Goal: Task Accomplishment & Management: Manage account settings

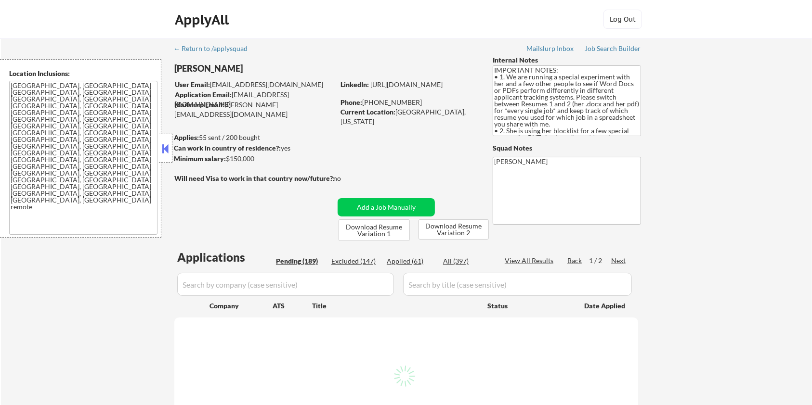
select select ""pending""
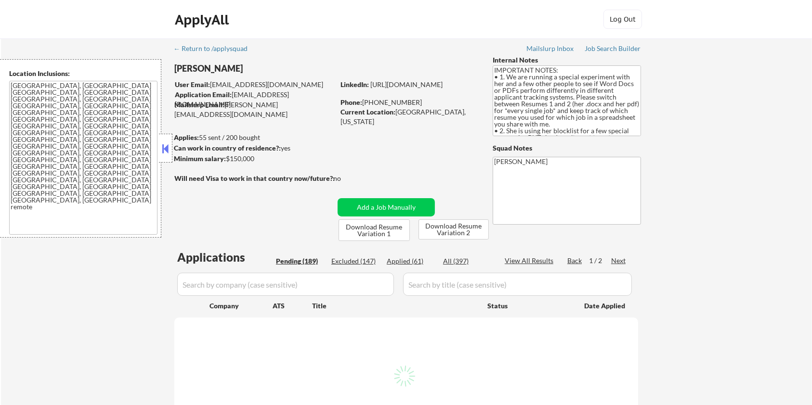
select select ""pending""
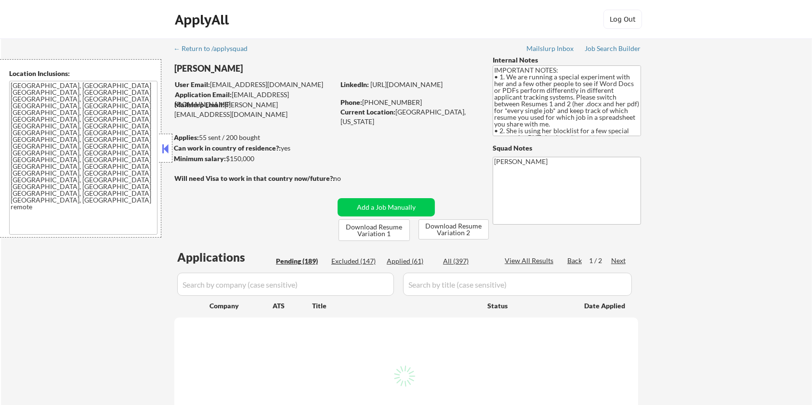
select select ""pending""
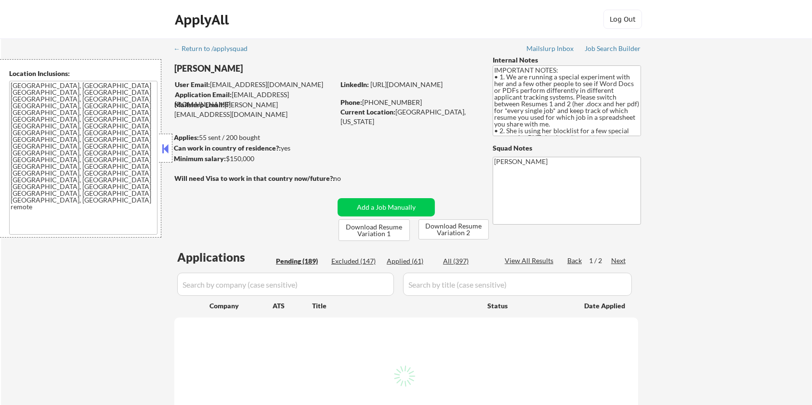
select select ""pending""
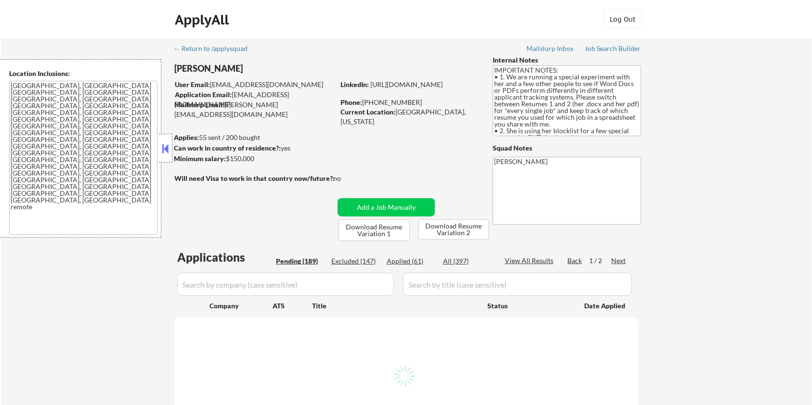
select select ""pending""
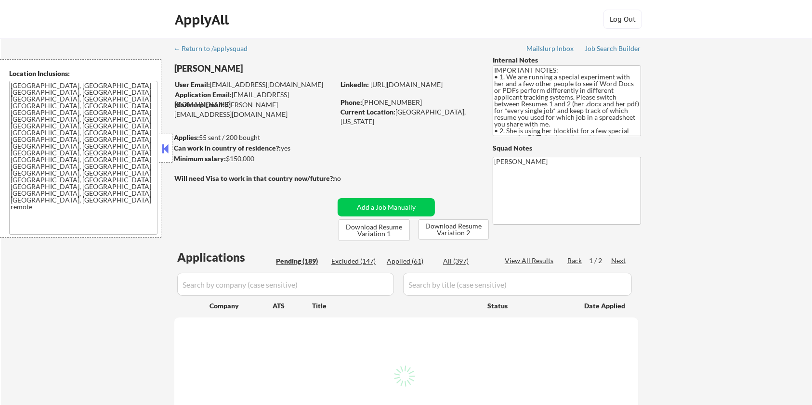
select select ""pending""
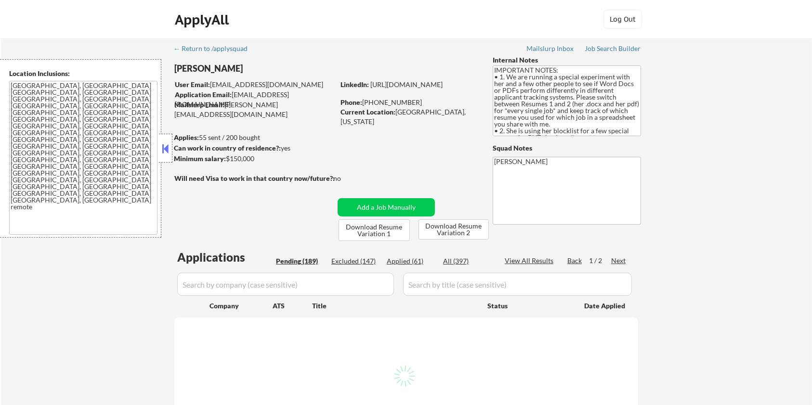
select select ""pending""
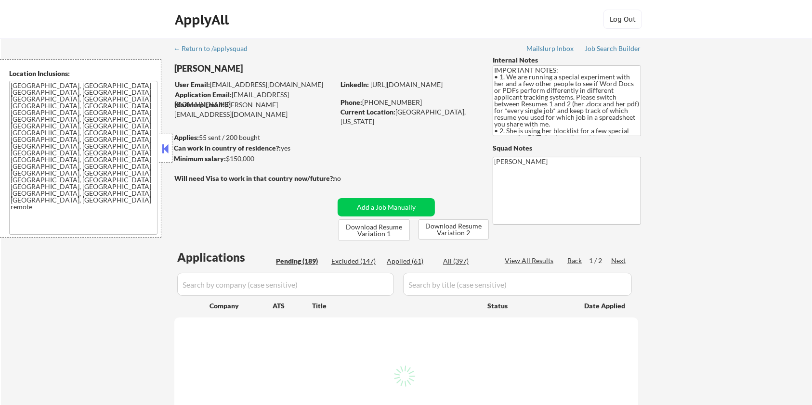
select select ""pending""
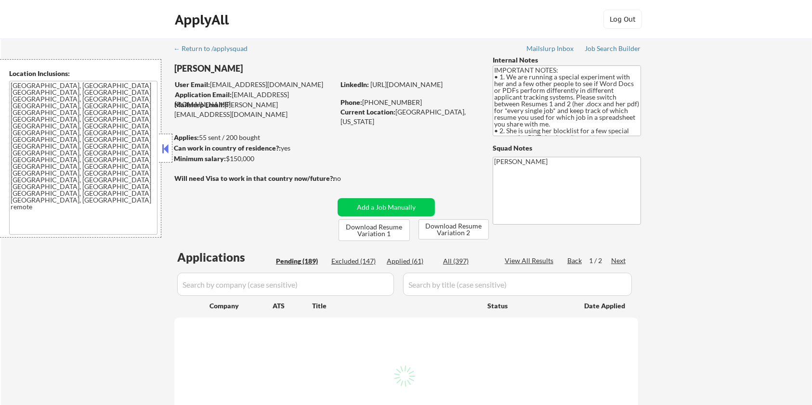
select select ""pending""
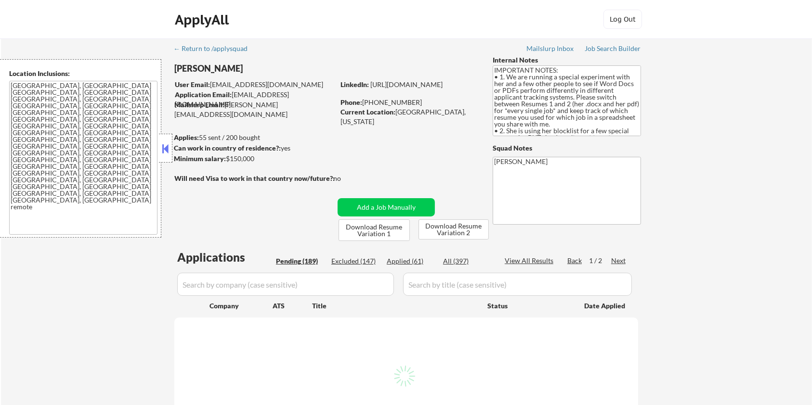
select select ""pending""
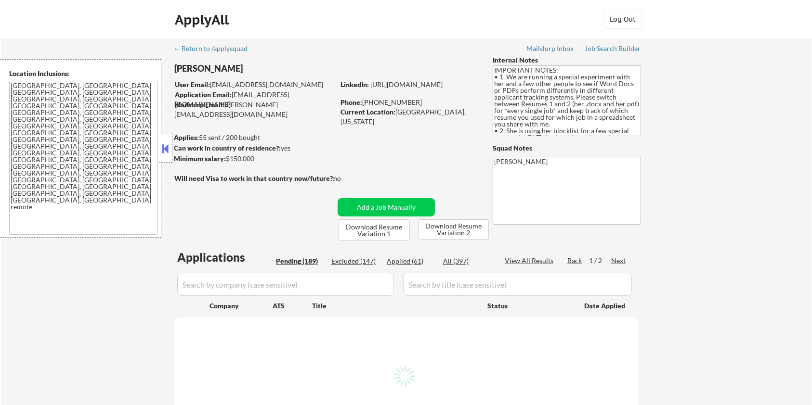
select select ""pending""
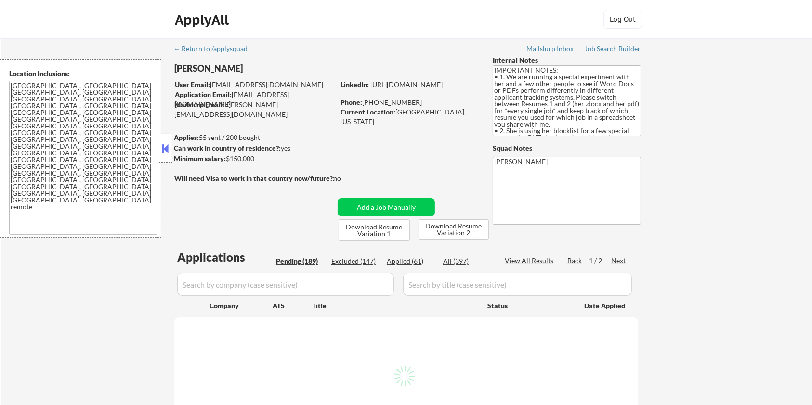
select select ""pending""
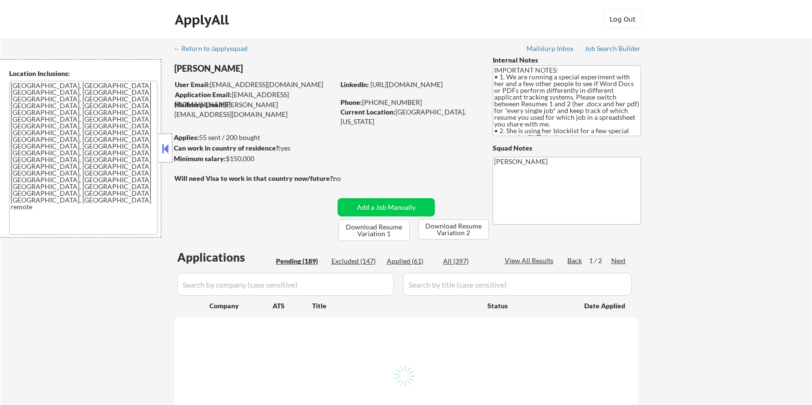
select select ""pending""
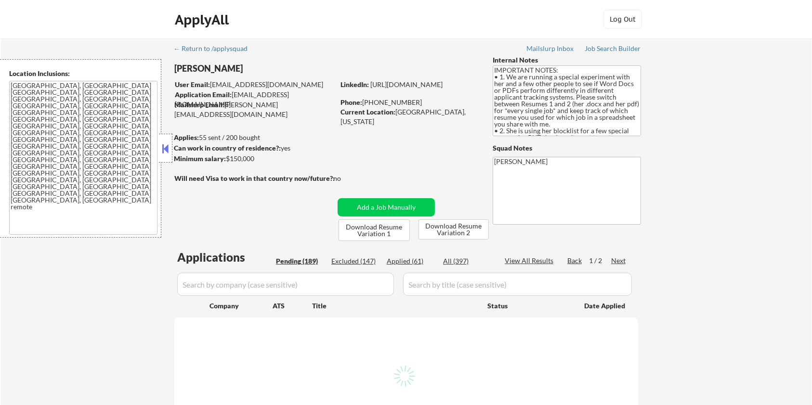
select select ""pending""
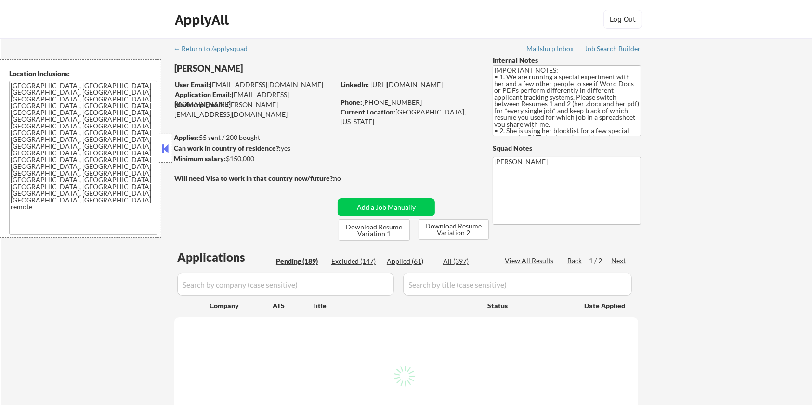
select select ""pending""
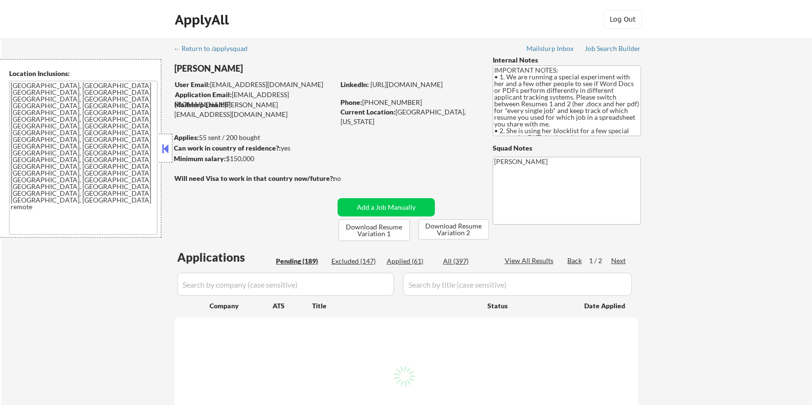
select select ""pending""
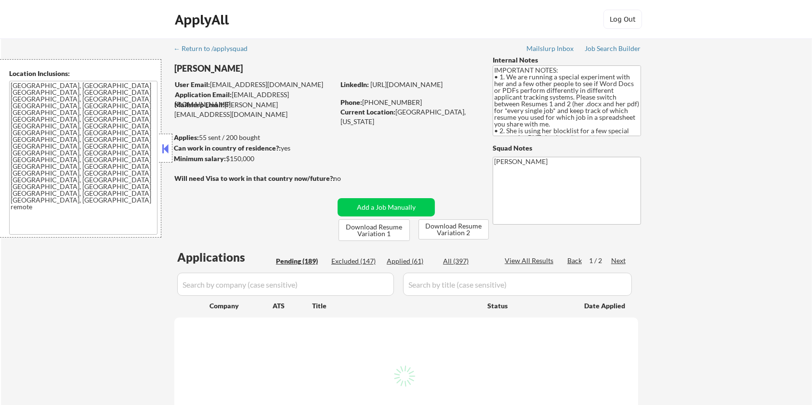
select select ""pending""
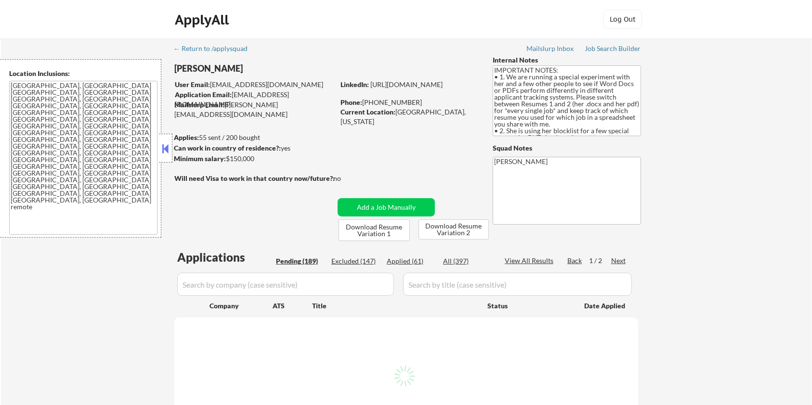
select select ""pending""
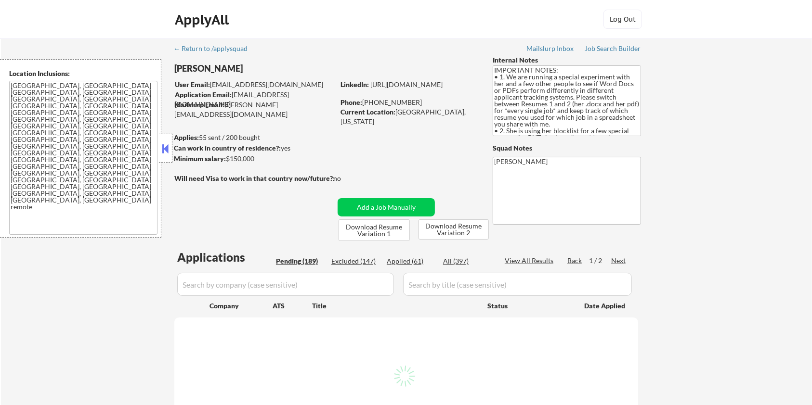
select select ""pending""
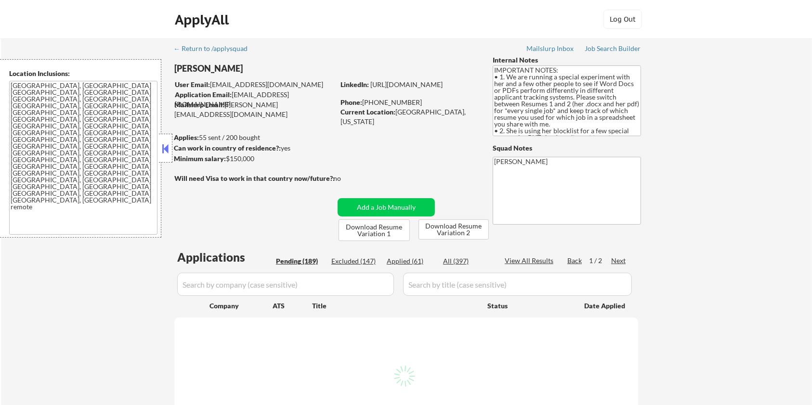
select select ""pending""
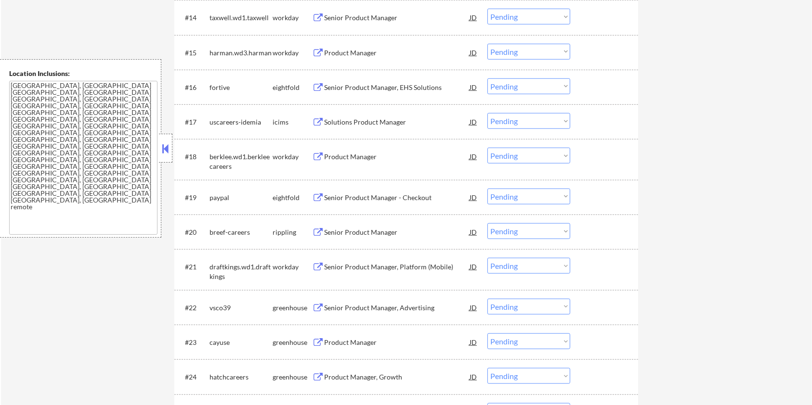
scroll to position [898, 0]
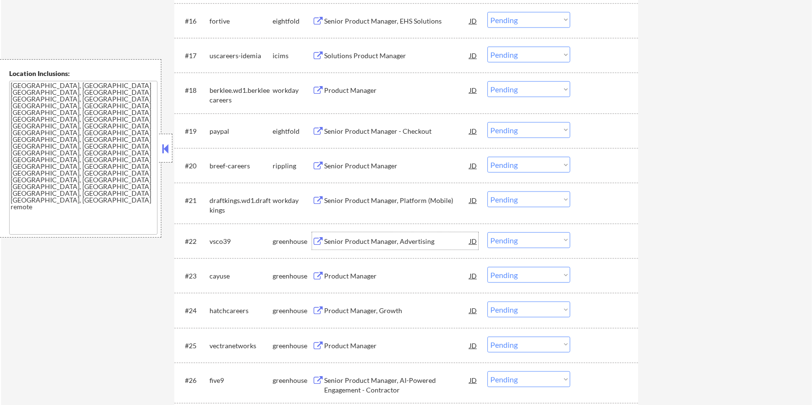
click at [322, 236] on div "Senior Product Manager, Advertising JD" at bounding box center [395, 241] width 166 height 17
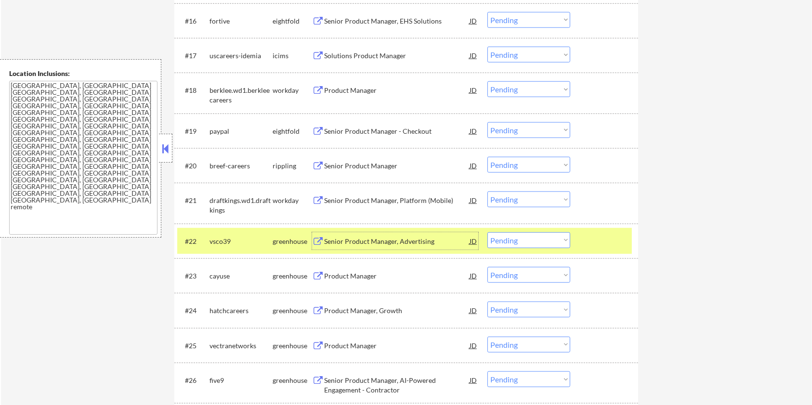
click at [524, 242] on select "Choose an option... Pending Applied Excluded (Questions) Excluded (Expired) Exc…" at bounding box center [528, 241] width 83 height 16
click at [487, 233] on select "Choose an option... Pending Applied Excluded (Questions) Excluded (Expired) Exc…" at bounding box center [528, 241] width 83 height 16
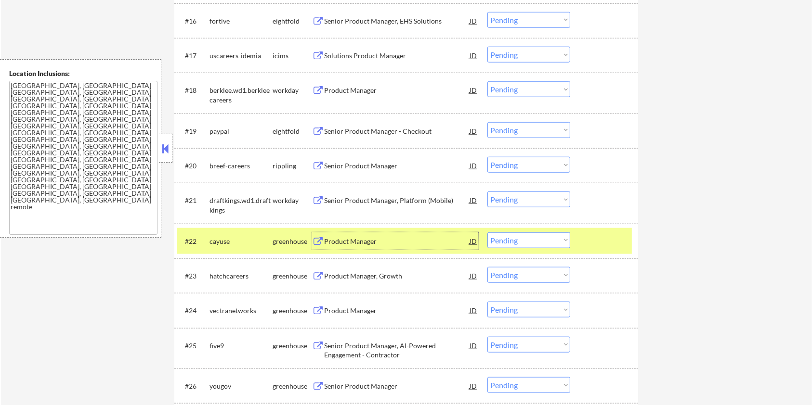
click at [328, 241] on div "Product Manager" at bounding box center [396, 242] width 145 height 10
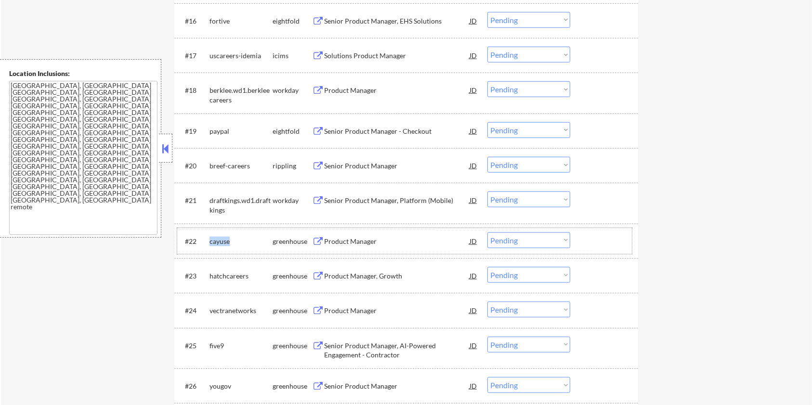
drag, startPoint x: 234, startPoint y: 236, endPoint x: 206, endPoint y: 240, distance: 29.1
click at [206, 240] on div "#22 cayuse greenhouse Product Manager JD Choose an option... Pending Applied Ex…" at bounding box center [404, 241] width 454 height 26
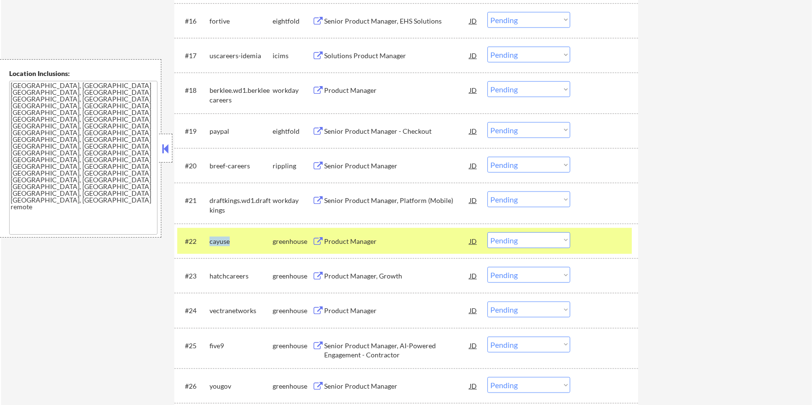
copy div "cayuse"
click at [545, 238] on select "Choose an option... Pending Applied Excluded (Questions) Excluded (Expired) Exc…" at bounding box center [528, 241] width 83 height 16
click at [487, 233] on select "Choose an option... Pending Applied Excluded (Questions) Excluded (Expired) Exc…" at bounding box center [528, 241] width 83 height 16
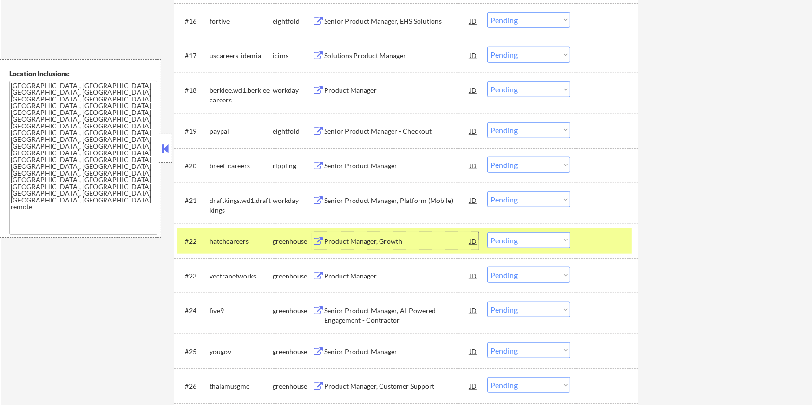
click at [364, 242] on div "Product Manager, Growth" at bounding box center [396, 242] width 145 height 10
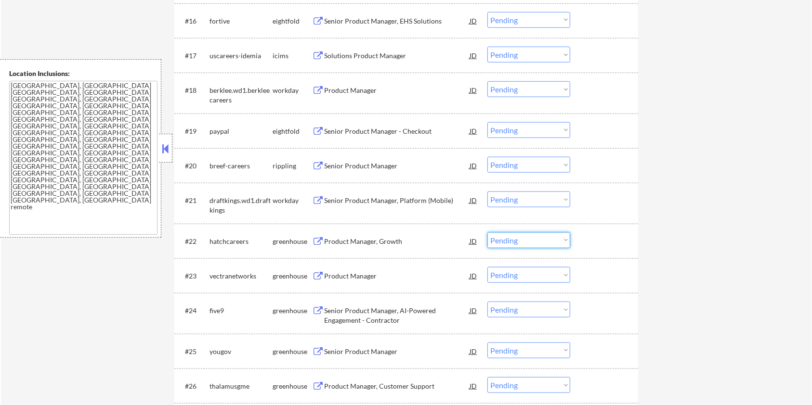
click at [532, 242] on select "Choose an option... Pending Applied Excluded (Questions) Excluded (Expired) Exc…" at bounding box center [528, 241] width 83 height 16
click at [487, 233] on select "Choose an option... Pending Applied Excluded (Questions) Excluded (Expired) Exc…" at bounding box center [528, 241] width 83 height 16
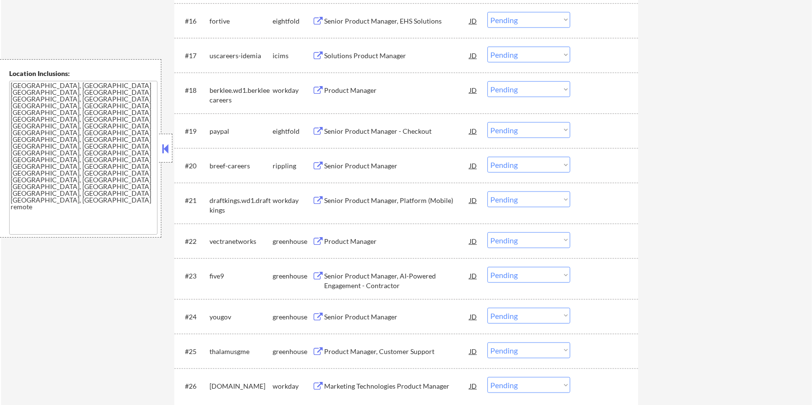
click at [344, 239] on div "Product Manager" at bounding box center [396, 242] width 145 height 10
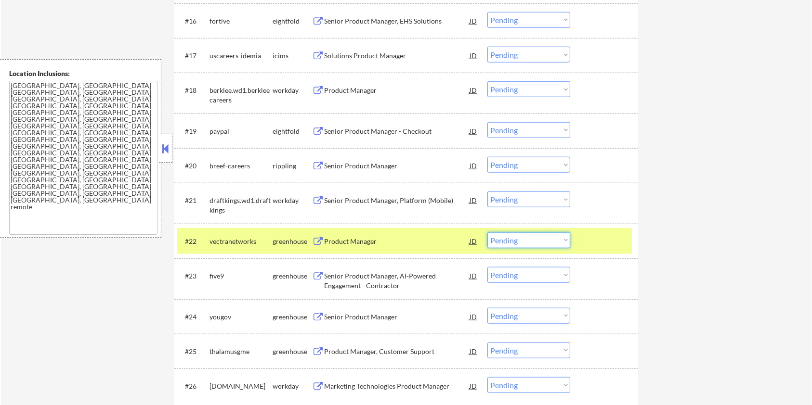
click at [532, 241] on select "Choose an option... Pending Applied Excluded (Questions) Excluded (Expired) Exc…" at bounding box center [528, 241] width 83 height 16
click at [487, 233] on select "Choose an option... Pending Applied Excluded (Questions) Excluded (Expired) Exc…" at bounding box center [528, 241] width 83 height 16
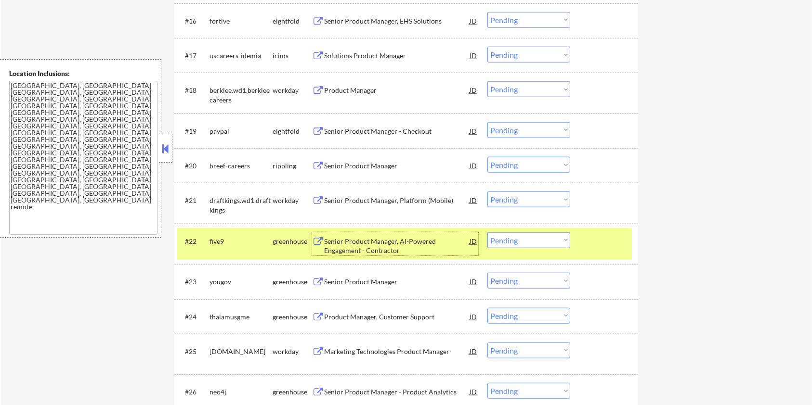
click at [374, 244] on div "Senior Product Manager, AI-Powered Engagement - Contractor" at bounding box center [396, 246] width 145 height 19
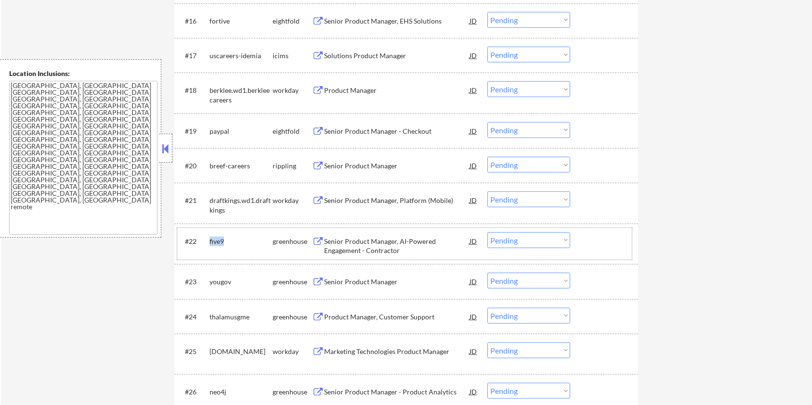
drag, startPoint x: 229, startPoint y: 243, endPoint x: 208, endPoint y: 242, distance: 21.2
click at [208, 242] on div "#22 five9 greenhouse Senior Product Manager, AI-Powered Engagement - Contractor…" at bounding box center [404, 244] width 454 height 32
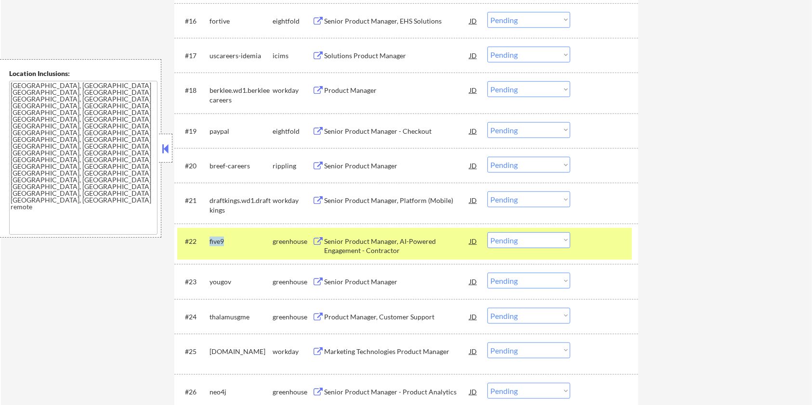
copy div "five9"
click at [537, 242] on select "Choose an option... Pending Applied Excluded (Questions) Excluded (Expired) Exc…" at bounding box center [528, 241] width 83 height 16
click at [487, 233] on select "Choose an option... Pending Applied Excluded (Questions) Excluded (Expired) Exc…" at bounding box center [528, 241] width 83 height 16
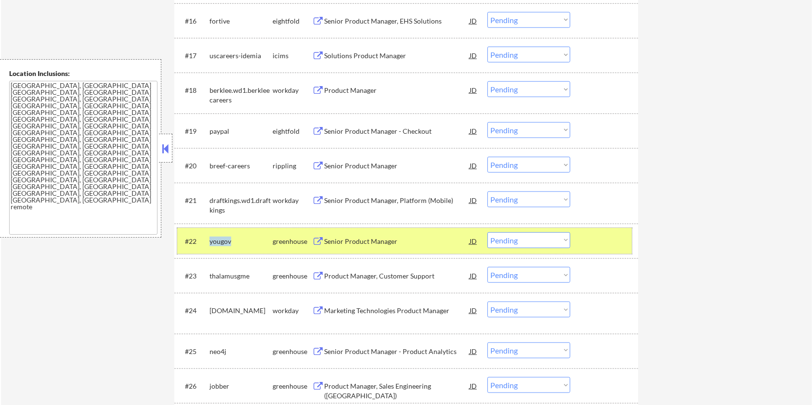
drag, startPoint x: 234, startPoint y: 241, endPoint x: 211, endPoint y: 240, distance: 22.6
click at [211, 240] on div "yougov" at bounding box center [240, 242] width 63 height 10
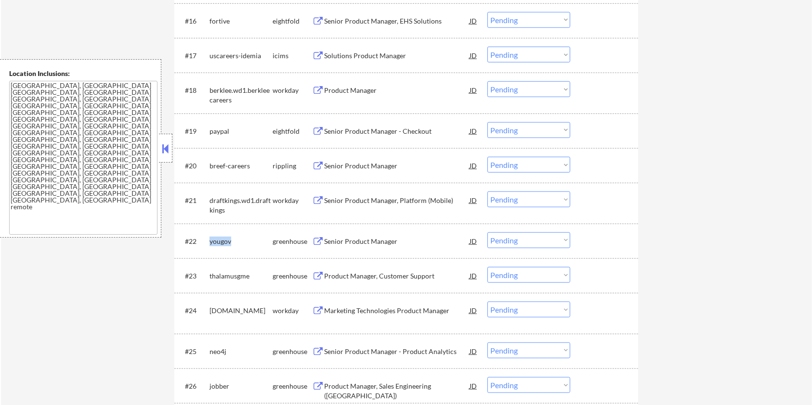
copy div "yougov"
click at [512, 242] on select "Choose an option... Pending Applied Excluded (Questions) Excluded (Expired) Exc…" at bounding box center [528, 241] width 83 height 16
click at [487, 233] on select "Choose an option... Pending Applied Excluded (Questions) Excluded (Expired) Exc…" at bounding box center [528, 241] width 83 height 16
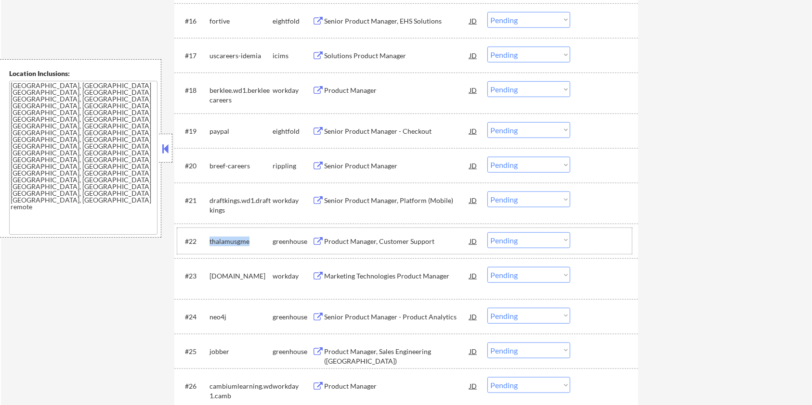
drag, startPoint x: 250, startPoint y: 241, endPoint x: 210, endPoint y: 236, distance: 39.7
click at [210, 237] on div "thalamusgme" at bounding box center [240, 242] width 63 height 10
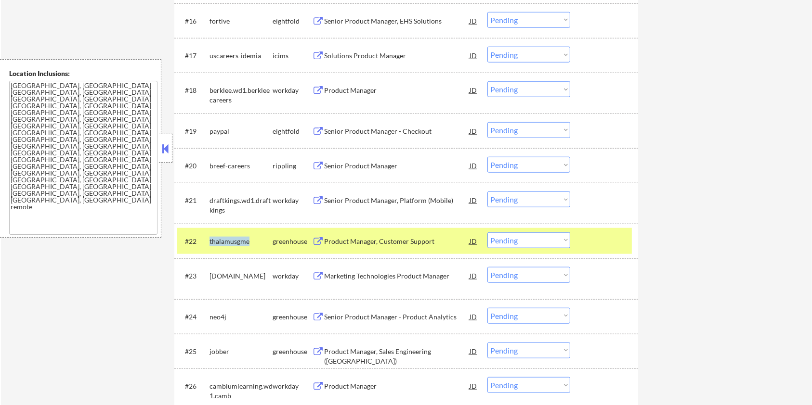
copy div "thalamusgme"
click at [348, 239] on div "Product Manager, Customer Support" at bounding box center [396, 242] width 145 height 10
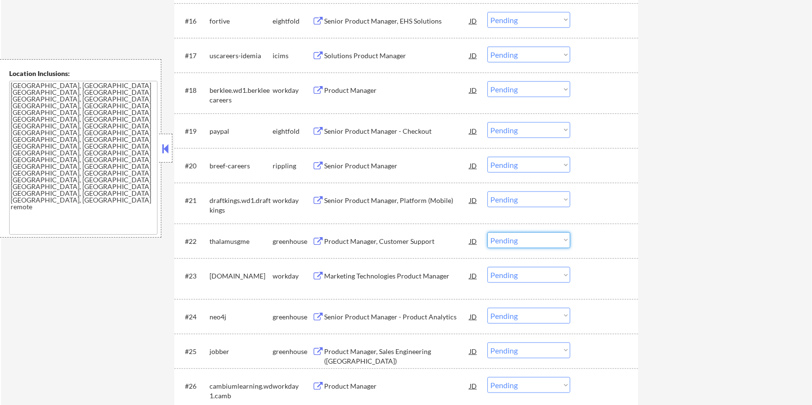
click at [523, 242] on select "Choose an option... Pending Applied Excluded (Questions) Excluded (Expired) Exc…" at bounding box center [528, 241] width 83 height 16
click at [487, 233] on select "Choose an option... Pending Applied Excluded (Questions) Excluded (Expired) Exc…" at bounding box center [528, 241] width 83 height 16
select select ""pending""
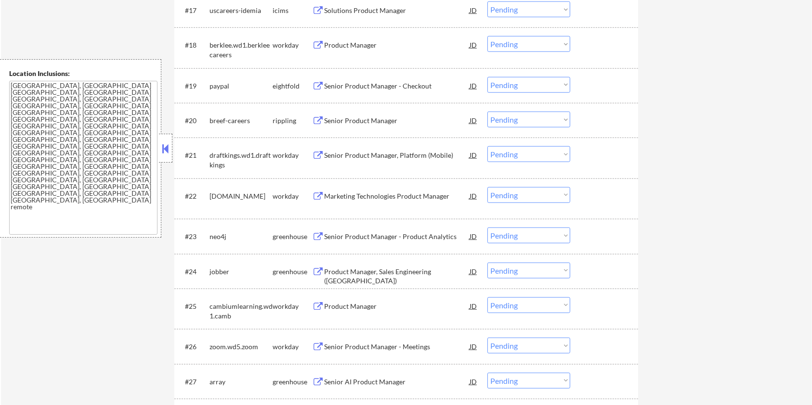
scroll to position [963, 0]
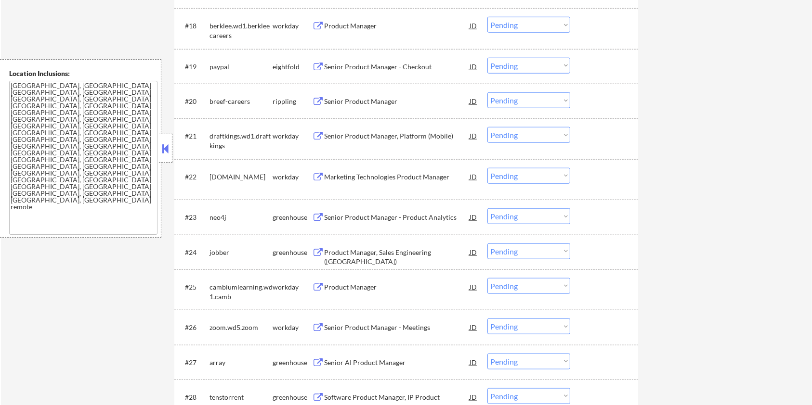
click at [362, 214] on div "Senior Product Manager - Product Analytics" at bounding box center [396, 218] width 145 height 10
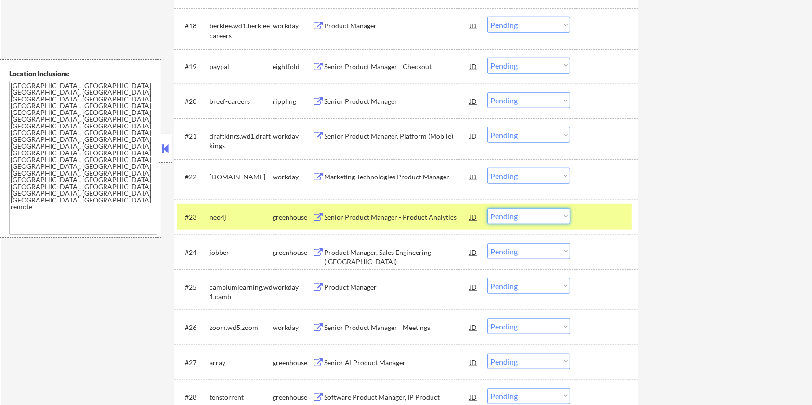
click at [562, 216] on select "Choose an option... Pending Applied Excluded (Questions) Excluded (Expired) Exc…" at bounding box center [528, 216] width 83 height 16
click at [487, 208] on select "Choose an option... Pending Applied Excluded (Questions) Excluded (Expired) Exc…" at bounding box center [528, 216] width 83 height 16
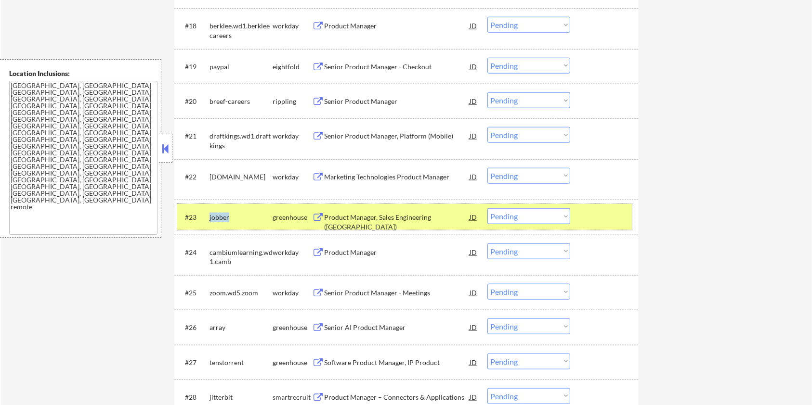
drag, startPoint x: 234, startPoint y: 218, endPoint x: 207, endPoint y: 222, distance: 27.3
click at [207, 222] on div "#23 jobber greenhouse Product Manager, Sales Engineering ([GEOGRAPHIC_DATA]) JD…" at bounding box center [404, 217] width 454 height 26
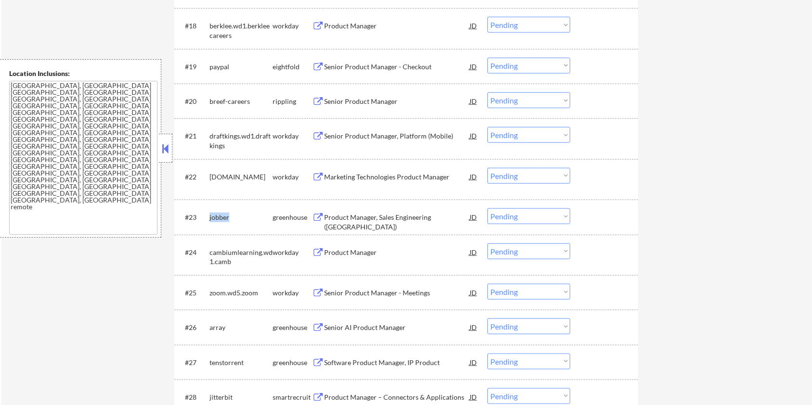
copy div "jobber"
click at [351, 217] on div "Product Manager, Sales Engineering ([GEOGRAPHIC_DATA])" at bounding box center [396, 222] width 145 height 19
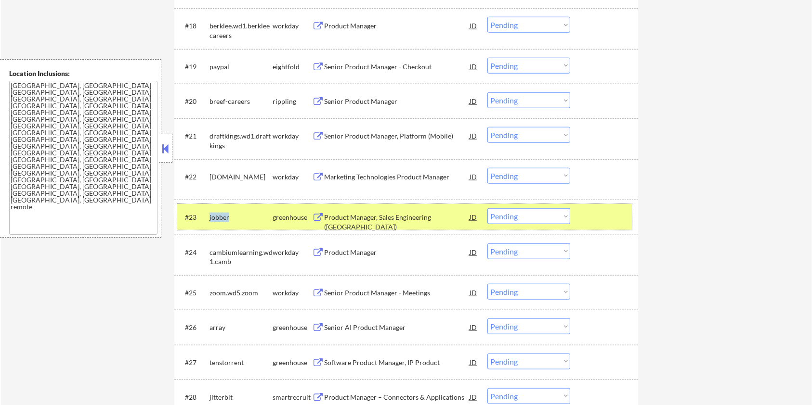
drag, startPoint x: 229, startPoint y: 212, endPoint x: 208, endPoint y: 219, distance: 22.1
click at [206, 219] on div "#23 jobber greenhouse Product Manager, Sales Engineering ([GEOGRAPHIC_DATA]) JD…" at bounding box center [404, 217] width 454 height 26
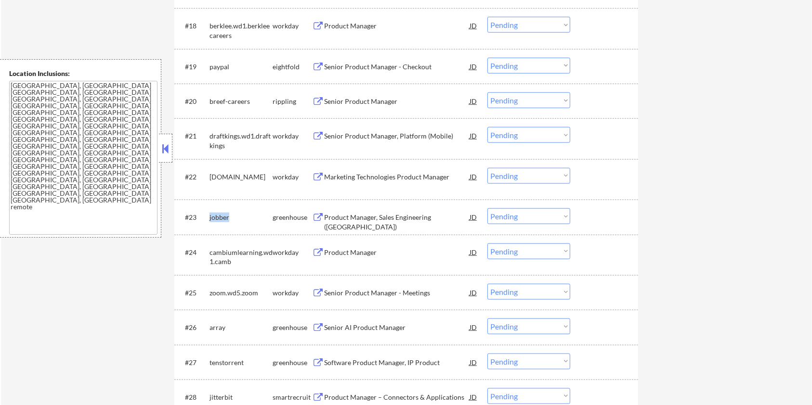
copy div "jobber"
click at [537, 218] on select "Choose an option... Pending Applied Excluded (Questions) Excluded (Expired) Exc…" at bounding box center [528, 216] width 83 height 16
click at [487, 208] on select "Choose an option... Pending Applied Excluded (Questions) Excluded (Expired) Exc…" at bounding box center [528, 216] width 83 height 16
select select ""pending""
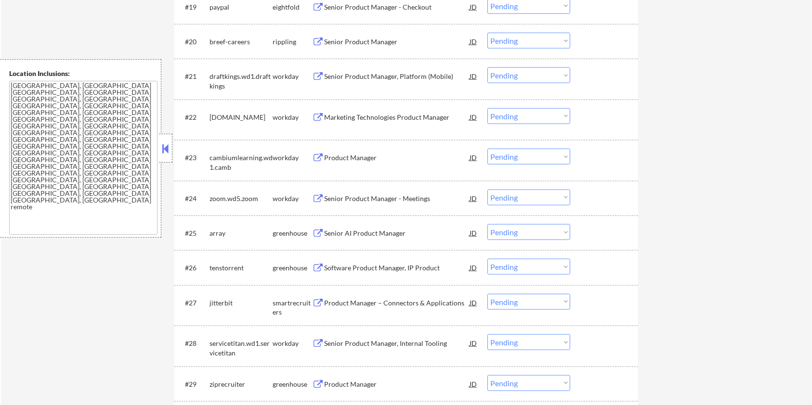
scroll to position [1027, 0]
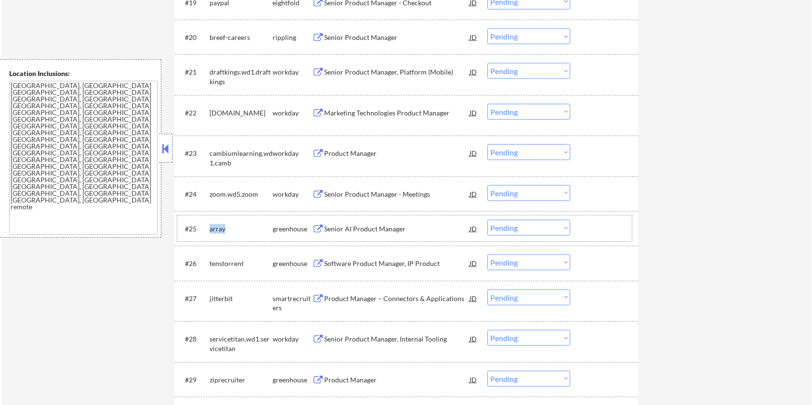
drag, startPoint x: 224, startPoint y: 227, endPoint x: 209, endPoint y: 229, distance: 14.6
click at [209, 229] on div "array" at bounding box center [240, 229] width 63 height 10
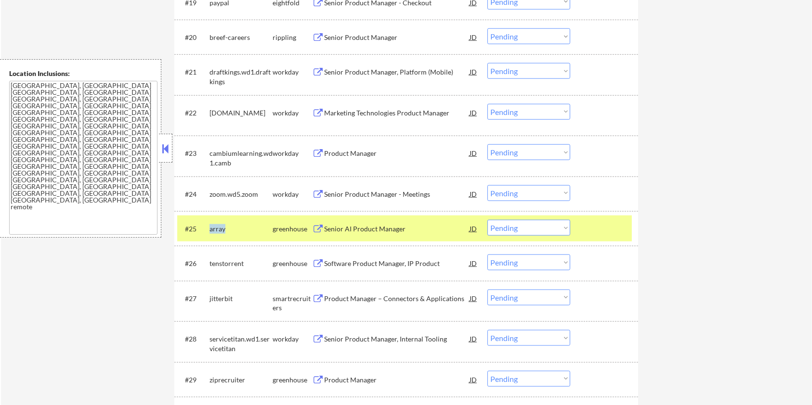
copy div "array"
click at [348, 227] on div "Senior AI Product Manager" at bounding box center [396, 229] width 145 height 10
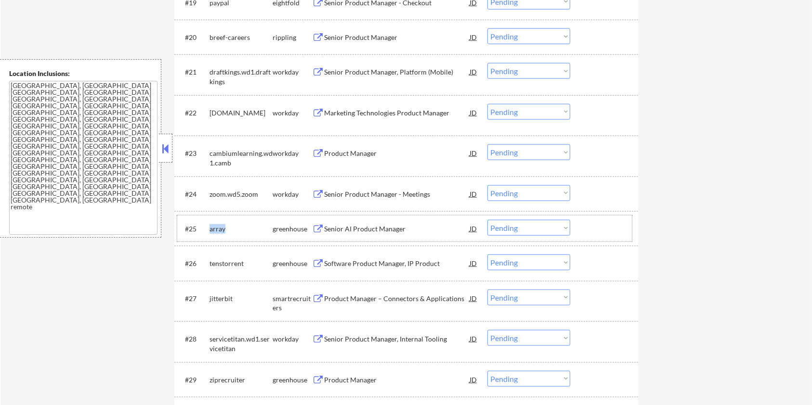
drag, startPoint x: 238, startPoint y: 227, endPoint x: 210, endPoint y: 221, distance: 28.0
click at [210, 221] on div "array" at bounding box center [240, 228] width 63 height 17
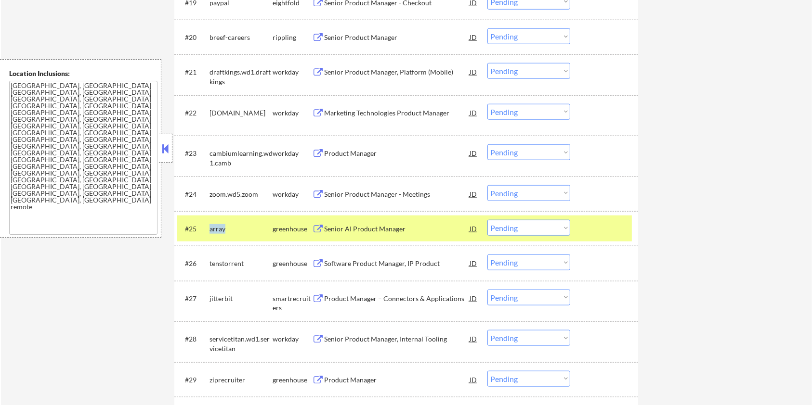
copy div "array"
click at [539, 233] on select "Choose an option... Pending Applied Excluded (Questions) Excluded (Expired) Exc…" at bounding box center [528, 228] width 83 height 16
click at [487, 220] on select "Choose an option... Pending Applied Excluded (Questions) Excluded (Expired) Exc…" at bounding box center [528, 228] width 83 height 16
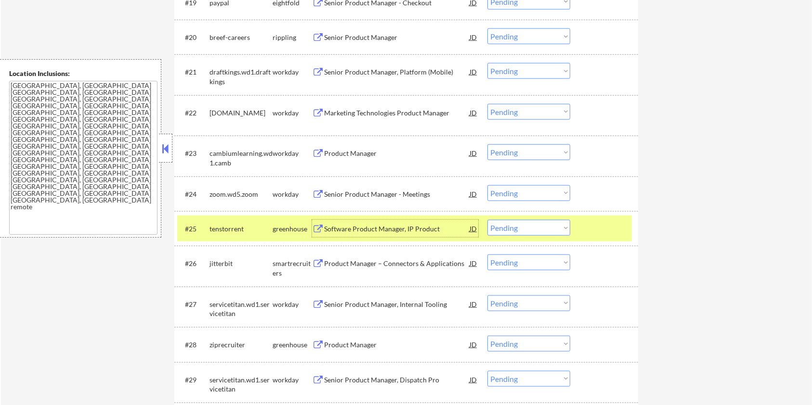
click at [351, 227] on div "Software Product Manager, IP Product" at bounding box center [396, 229] width 145 height 10
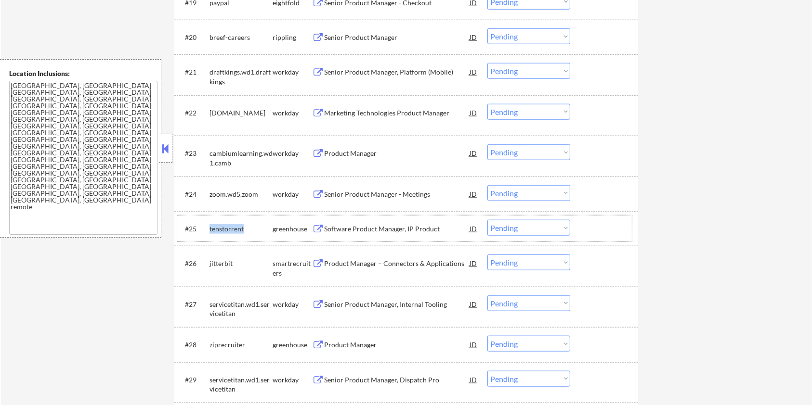
drag, startPoint x: 247, startPoint y: 227, endPoint x: 208, endPoint y: 226, distance: 38.5
click at [208, 226] on div "#25 tenstorrent greenhouse Software Product Manager, IP Product JD Choose an op…" at bounding box center [404, 229] width 454 height 26
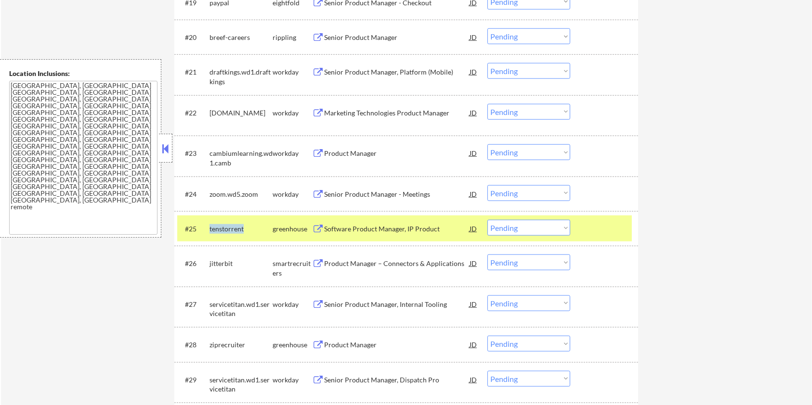
copy div "tenstorrent"
click at [516, 230] on select "Choose an option... Pending Applied Excluded (Questions) Excluded (Expired) Exc…" at bounding box center [528, 228] width 83 height 16
click at [487, 220] on select "Choose an option... Pending Applied Excluded (Questions) Excluded (Expired) Exc…" at bounding box center [528, 228] width 83 height 16
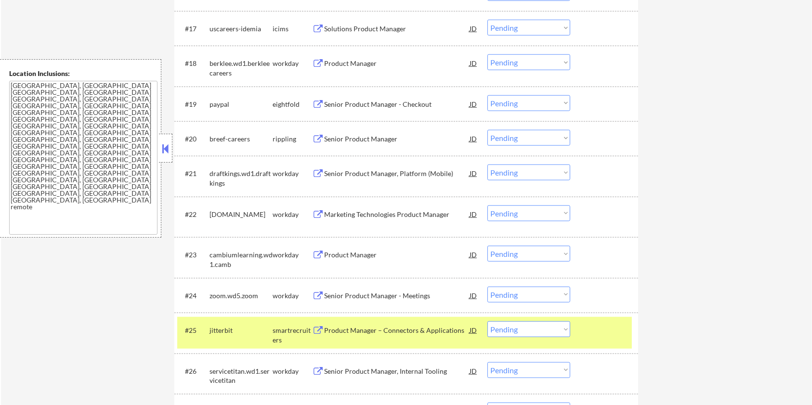
scroll to position [1054, 0]
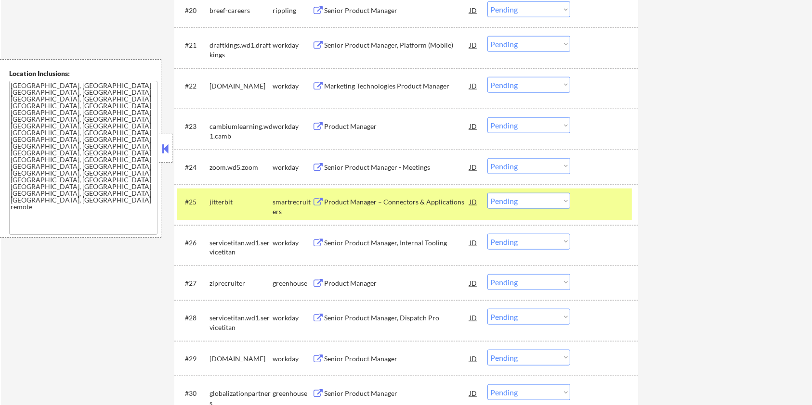
click at [323, 202] on button at bounding box center [318, 202] width 12 height 9
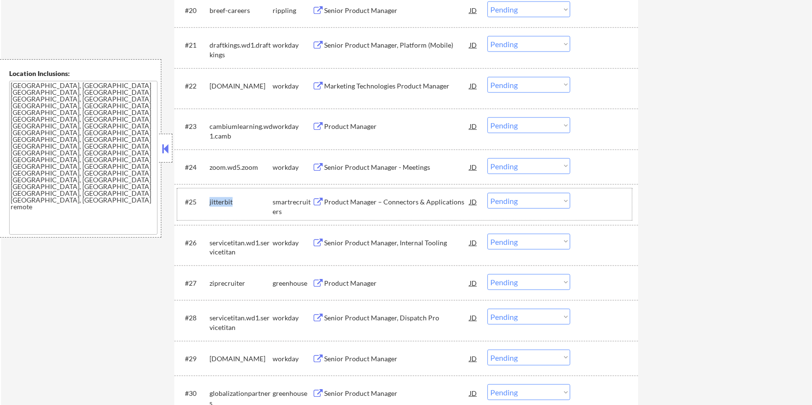
drag, startPoint x: 241, startPoint y: 202, endPoint x: 208, endPoint y: 200, distance: 32.3
click at [208, 200] on div "#25 jitterbit smartrecruiters Product Manager – Connectors & Applications JD Ch…" at bounding box center [404, 205] width 454 height 32
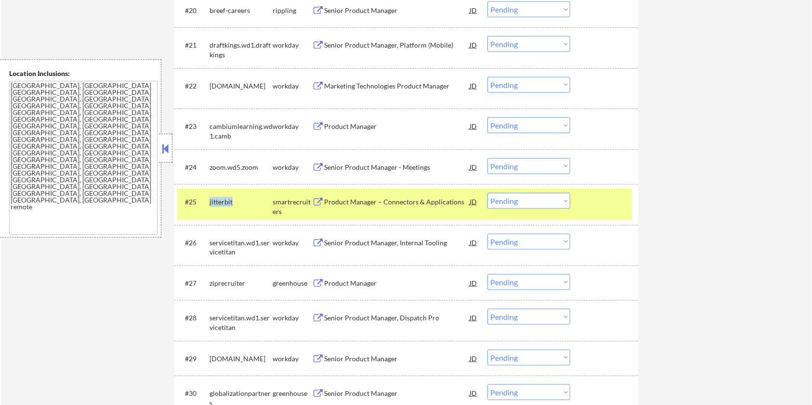
copy div "jitterbit"
click at [541, 202] on select "Choose an option... Pending Applied Excluded (Questions) Excluded (Expired) Exc…" at bounding box center [528, 201] width 83 height 16
click at [487, 193] on select "Choose an option... Pending Applied Excluded (Questions) Excluded (Expired) Exc…" at bounding box center [528, 201] width 83 height 16
select select ""pending""
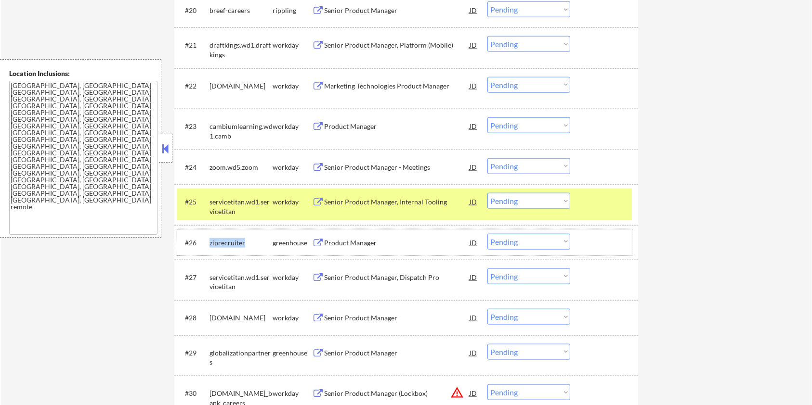
drag, startPoint x: 251, startPoint y: 240, endPoint x: 209, endPoint y: 237, distance: 42.0
click at [209, 237] on div "ziprecruiter" at bounding box center [240, 242] width 63 height 17
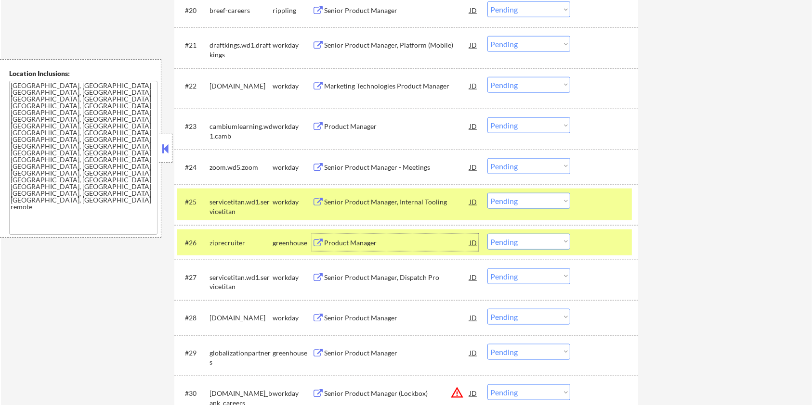
click at [358, 241] on div "Product Manager" at bounding box center [396, 243] width 145 height 10
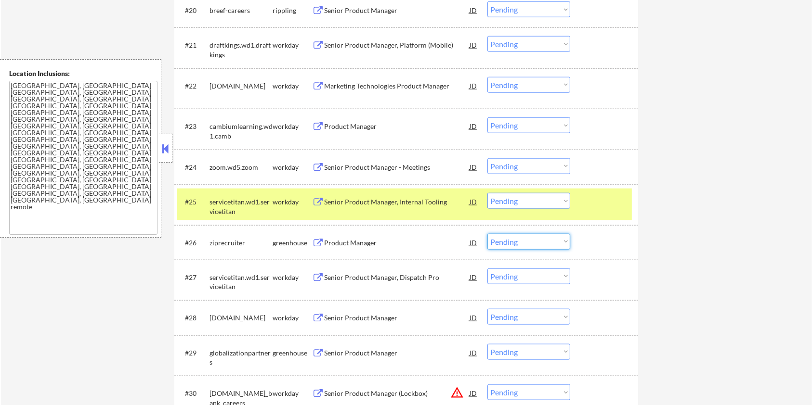
click at [509, 247] on select "Choose an option... Pending Applied Excluded (Questions) Excluded (Expired) Exc…" at bounding box center [528, 242] width 83 height 16
click at [487, 234] on select "Choose an option... Pending Applied Excluded (Questions) Excluded (Expired) Exc…" at bounding box center [528, 242] width 83 height 16
select select ""pending""
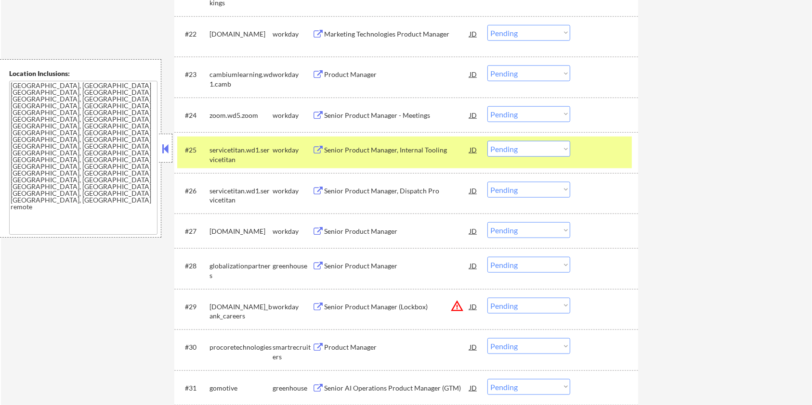
scroll to position [1118, 0]
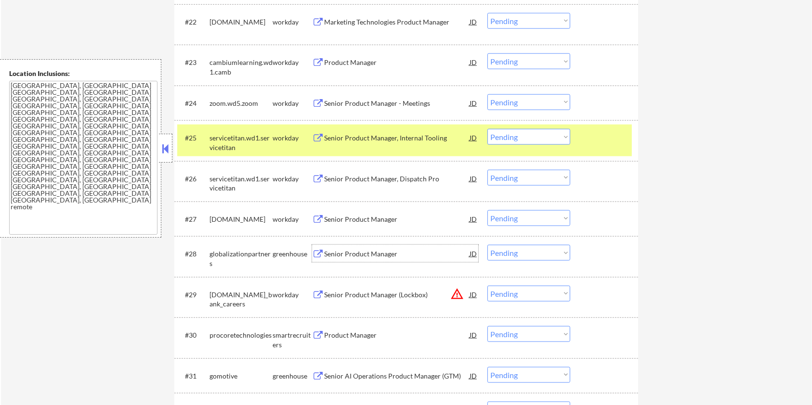
click at [347, 256] on div "Senior Product Manager" at bounding box center [396, 254] width 145 height 10
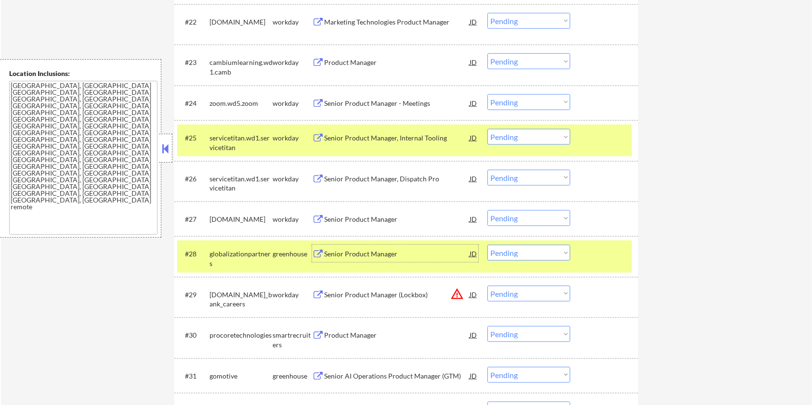
click at [357, 254] on div "Senior Product Manager" at bounding box center [396, 254] width 145 height 10
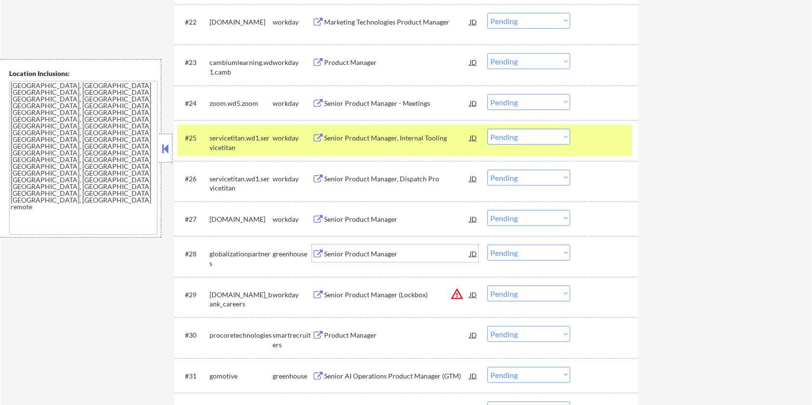
click at [513, 256] on select "Choose an option... Pending Applied Excluded (Questions) Excluded (Expired) Exc…" at bounding box center [528, 253] width 83 height 16
click at [487, 245] on select "Choose an option... Pending Applied Excluded (Questions) Excluded (Expired) Exc…" at bounding box center [528, 253] width 83 height 16
select select ""pending""
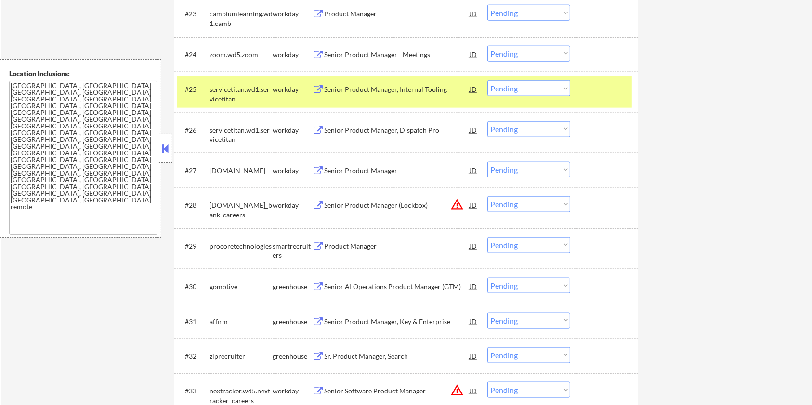
scroll to position [1182, 0]
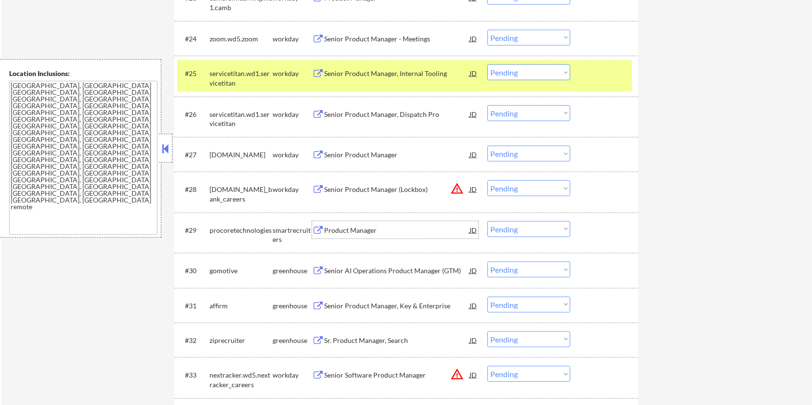
click at [333, 228] on div "Product Manager" at bounding box center [396, 231] width 145 height 10
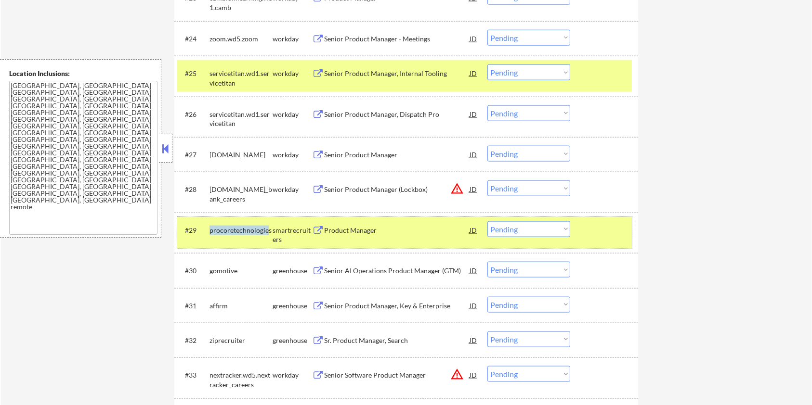
drag, startPoint x: 268, startPoint y: 228, endPoint x: 211, endPoint y: 228, distance: 56.8
click at [211, 228] on div "procoretechnologies" at bounding box center [240, 231] width 63 height 10
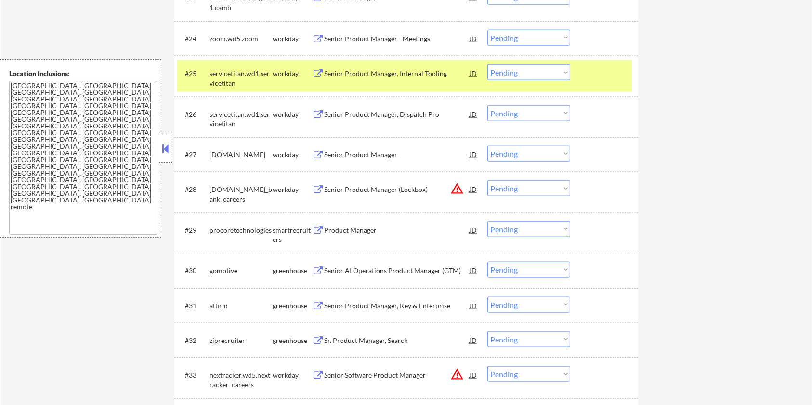
click at [255, 249] on div "#29 procoretechnologies smartrecruiters Product Manager JD warning_amber Choose…" at bounding box center [406, 233] width 464 height 40
drag, startPoint x: 271, startPoint y: 228, endPoint x: 211, endPoint y: 236, distance: 60.2
click at [211, 236] on div "procoretechnologies" at bounding box center [240, 229] width 63 height 17
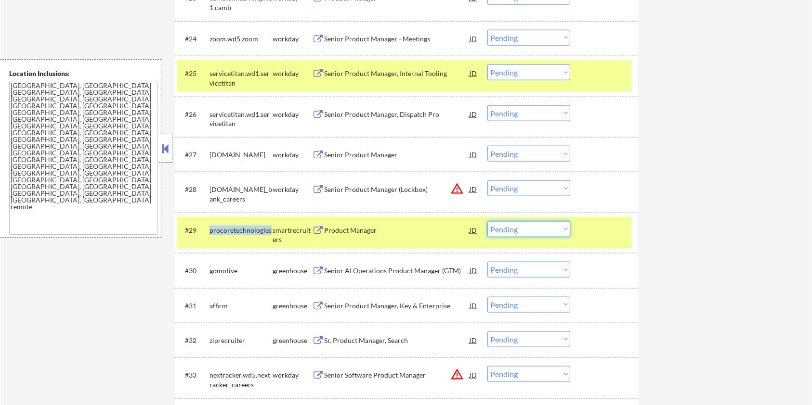
click at [556, 231] on select "Choose an option... Pending Applied Excluded (Questions) Excluded (Expired) Exc…" at bounding box center [528, 229] width 83 height 16
click at [487, 221] on select "Choose an option... Pending Applied Excluded (Questions) Excluded (Expired) Exc…" at bounding box center [528, 229] width 83 height 16
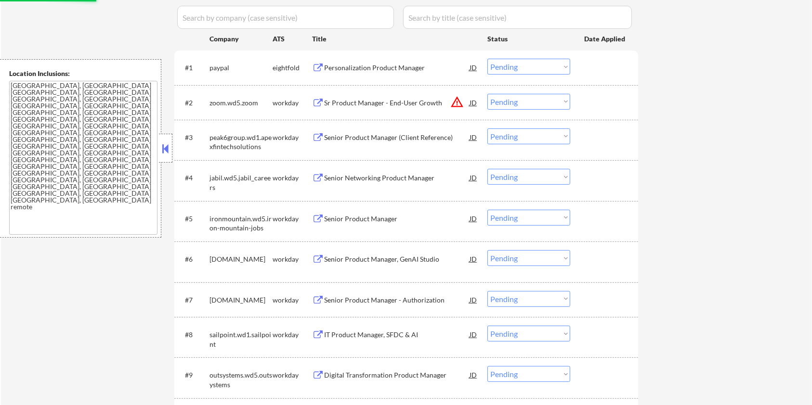
scroll to position [220, 0]
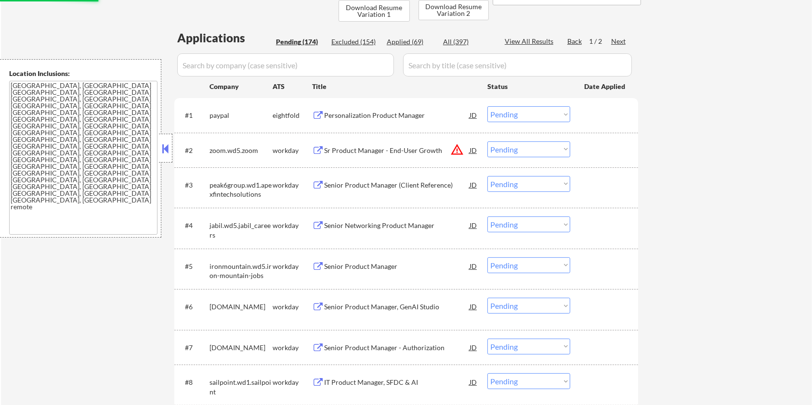
select select ""pending""
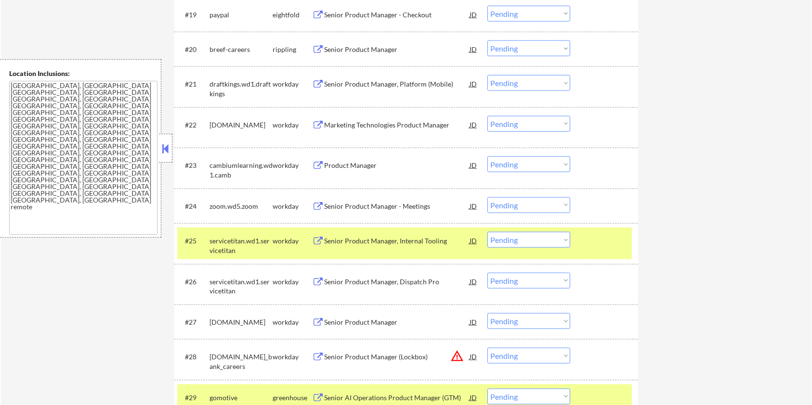
scroll to position [1182, 0]
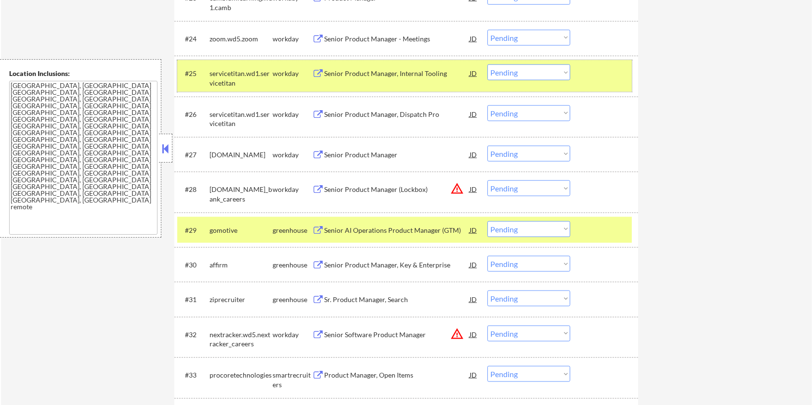
click at [595, 79] on div at bounding box center [605, 73] width 42 height 17
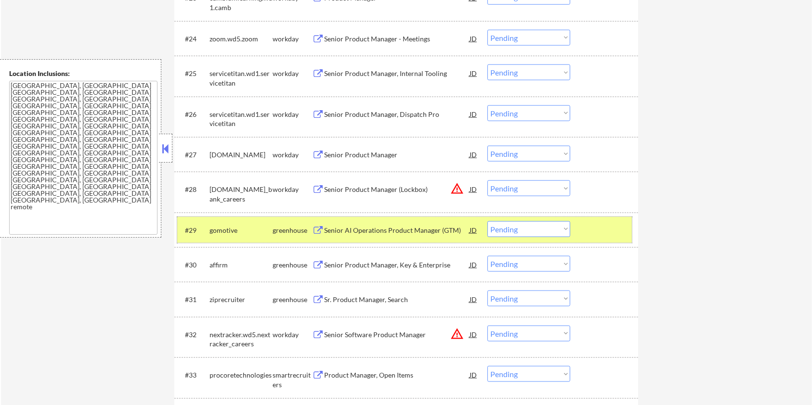
click at [606, 227] on div at bounding box center [605, 229] width 42 height 17
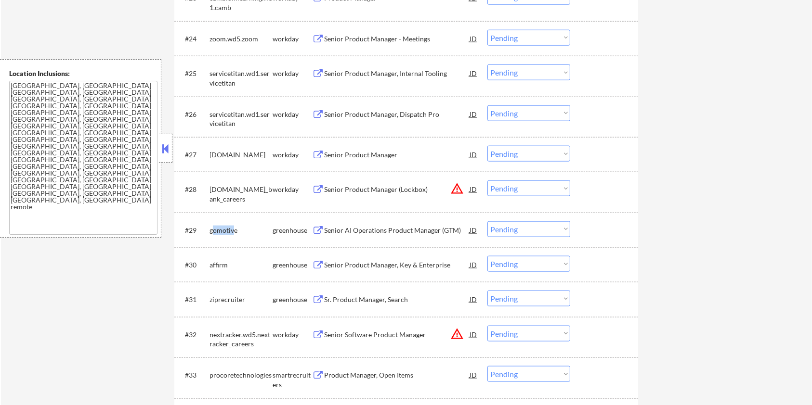
drag, startPoint x: 235, startPoint y: 230, endPoint x: 212, endPoint y: 233, distance: 22.8
click at [212, 233] on div "gomotive" at bounding box center [240, 231] width 63 height 10
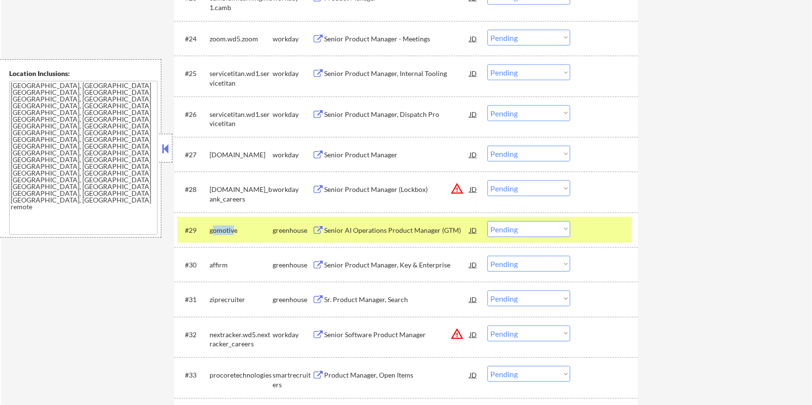
click at [234, 232] on div "gomotive" at bounding box center [240, 231] width 63 height 10
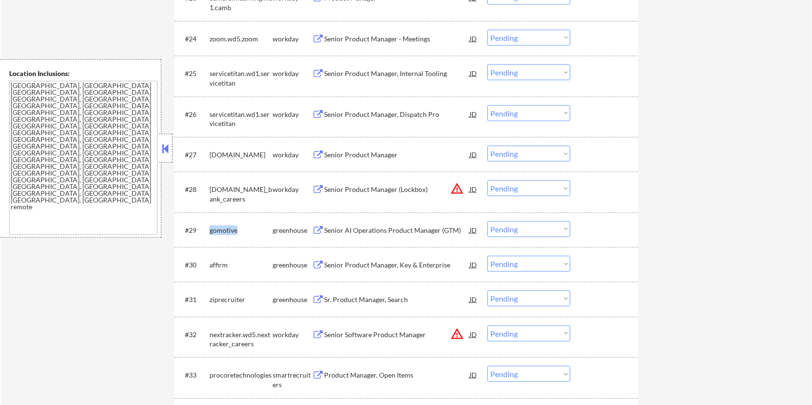
drag, startPoint x: 240, startPoint y: 228, endPoint x: 210, endPoint y: 232, distance: 30.1
click at [210, 232] on div "gomotive" at bounding box center [240, 231] width 63 height 10
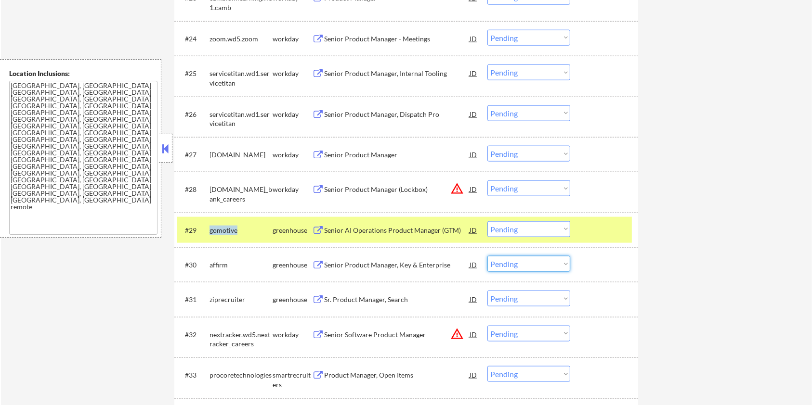
click at [529, 262] on select "Choose an option... Pending Applied Excluded (Questions) Excluded (Expired) Exc…" at bounding box center [528, 264] width 83 height 16
click at [528, 268] on select "Choose an option... Pending Applied Excluded (Questions) Excluded (Expired) Exc…" at bounding box center [528, 264] width 83 height 16
click at [487, 256] on select "Choose an option... Pending Applied Excluded (Questions) Excluded (Expired) Exc…" at bounding box center [528, 264] width 83 height 16
select select ""pending""
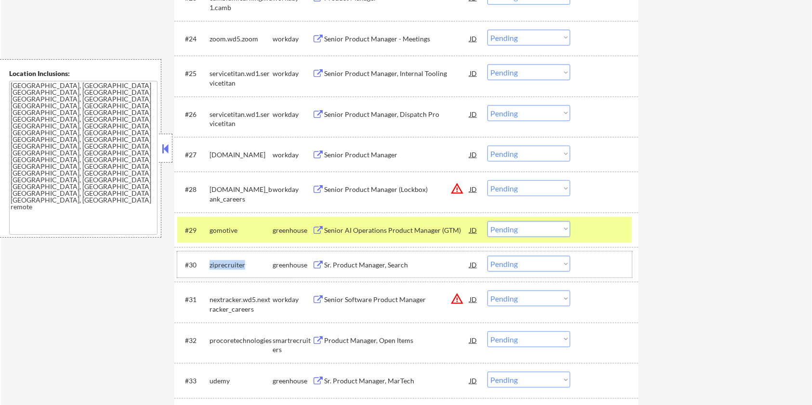
drag, startPoint x: 248, startPoint y: 264, endPoint x: 201, endPoint y: 266, distance: 47.2
click at [201, 266] on div "#30 ziprecruiter greenhouse Sr. Product Manager, Search JD warning_amber Choose…" at bounding box center [404, 264] width 454 height 17
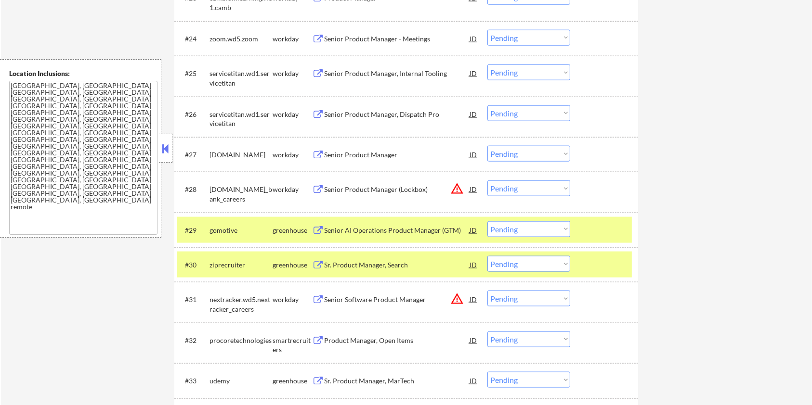
click at [260, 281] on div "#30 ziprecruiter greenhouse Sr. Product Manager, Search JD warning_amber Choose…" at bounding box center [406, 264] width 464 height 35
drag, startPoint x: 248, startPoint y: 264, endPoint x: 210, endPoint y: 268, distance: 38.3
click at [210, 268] on div "ziprecruiter" at bounding box center [240, 265] width 63 height 10
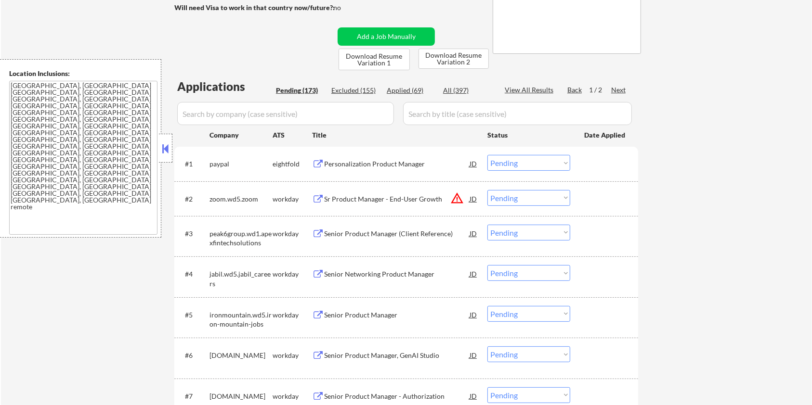
scroll to position [155, 0]
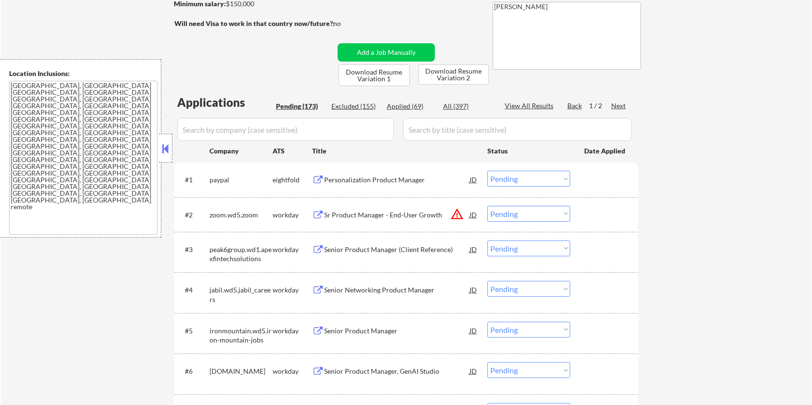
click at [266, 127] on input "input" at bounding box center [285, 129] width 217 height 23
paste input "ziprecruiter"
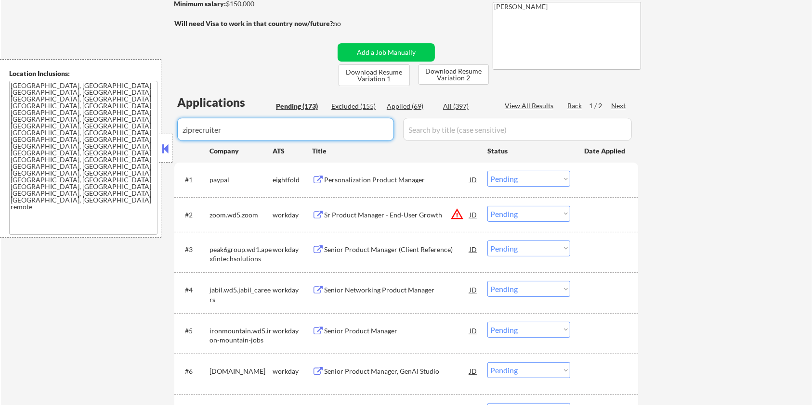
type input "ziprecruiter"
click at [454, 132] on input "input" at bounding box center [517, 129] width 229 height 23
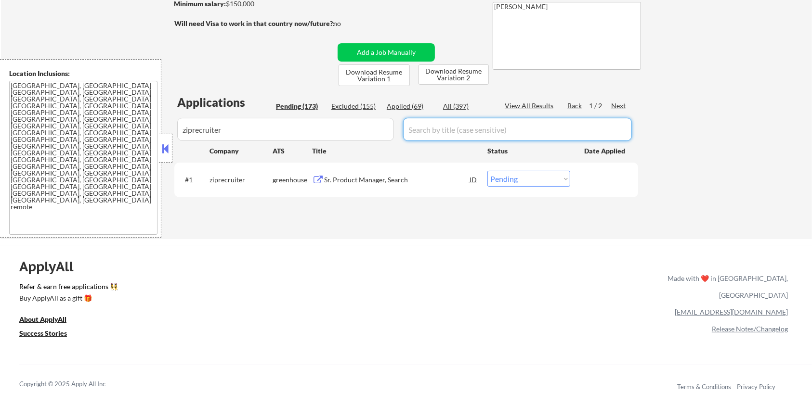
click at [460, 105] on div "All (397)" at bounding box center [467, 107] width 48 height 10
select select ""applied""
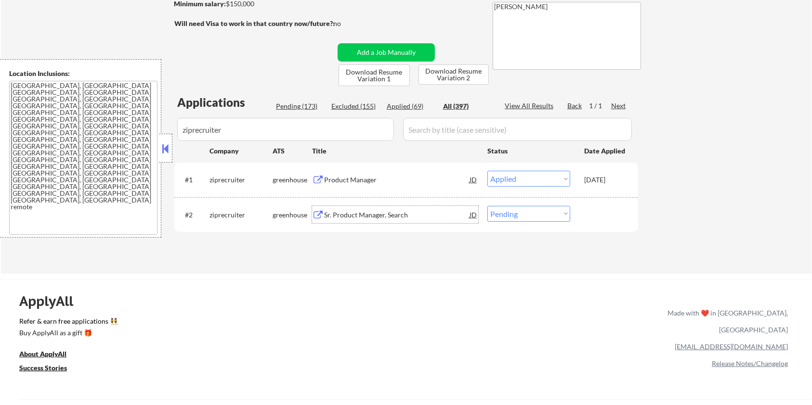
click at [373, 220] on div "Sr. Product Manager, Search" at bounding box center [396, 214] width 145 height 17
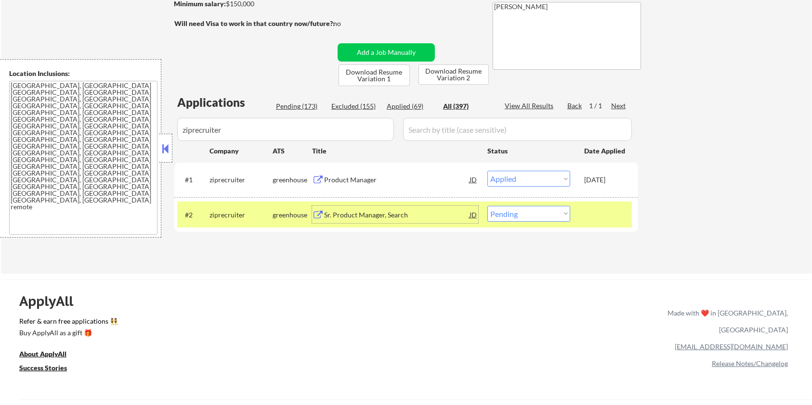
click at [549, 218] on select "Choose an option... Pending Applied Excluded (Questions) Excluded (Expired) Exc…" at bounding box center [528, 214] width 83 height 16
select select ""excluded__expired_""
click at [487, 206] on select "Choose an option... Pending Applied Excluded (Questions) Excluded (Expired) Exc…" at bounding box center [528, 214] width 83 height 16
drag, startPoint x: 192, startPoint y: 133, endPoint x: 77, endPoint y: 137, distance: 115.2
click at [77, 137] on body "← Return to /applysquad Mailslurp Inbox Job Search Builder [PERSON_NAME] User E…" at bounding box center [406, 47] width 812 height 405
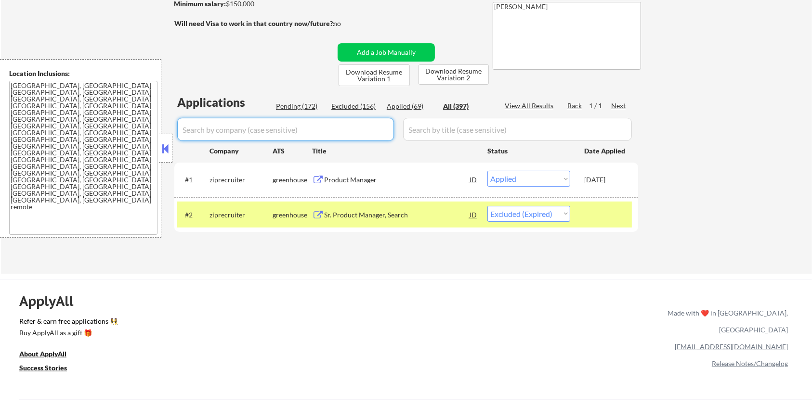
select select ""applied""
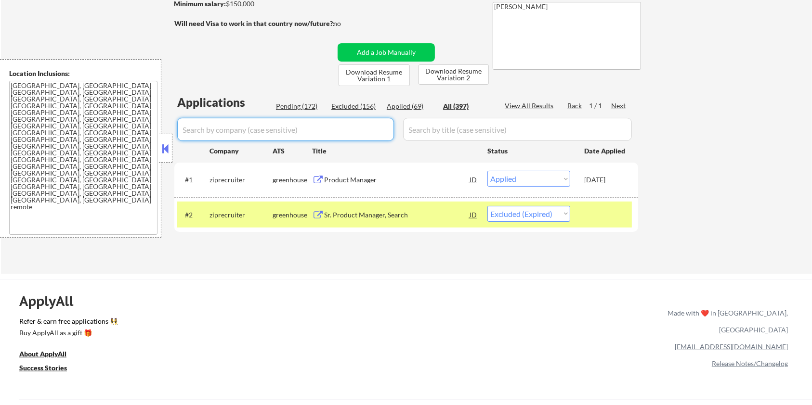
select select ""applied""
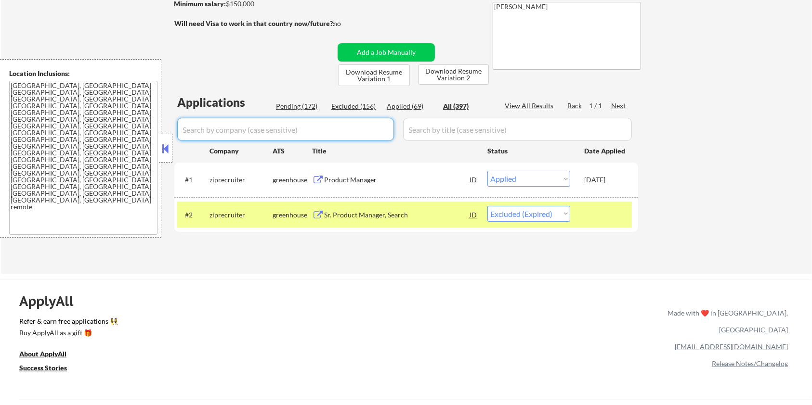
select select ""applied""
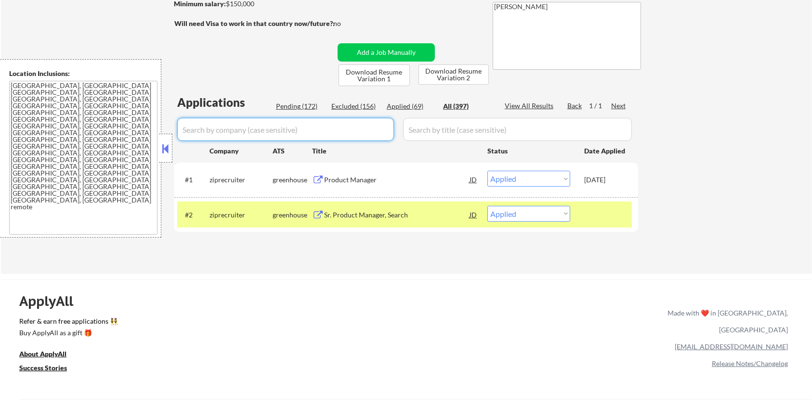
select select ""applied""
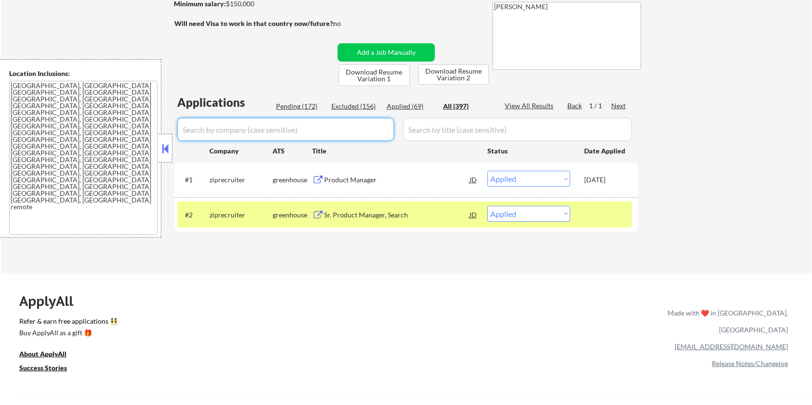
select select ""applied""
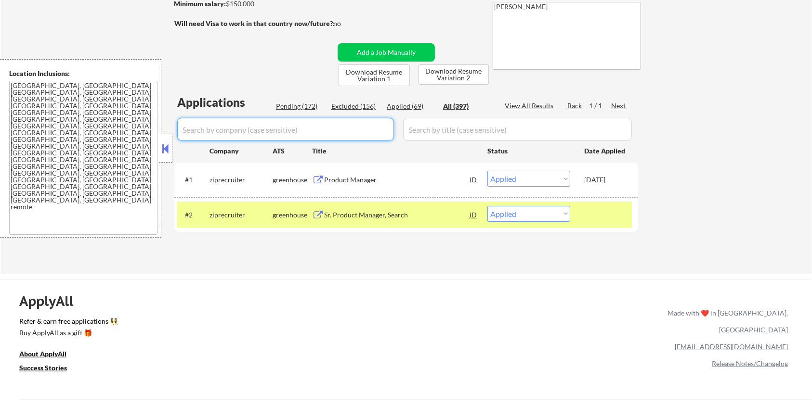
select select ""applied""
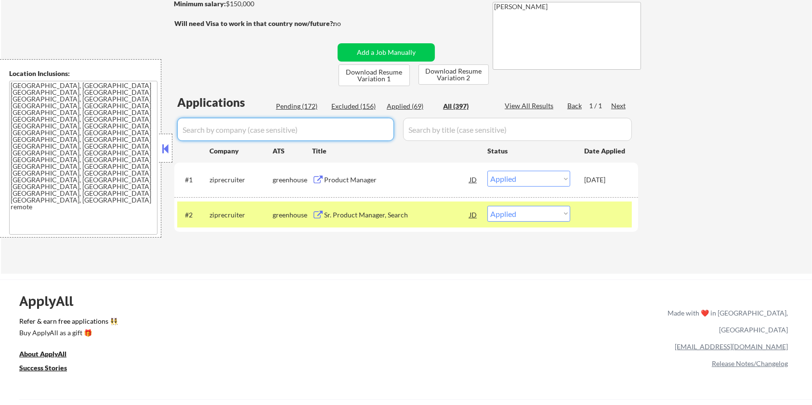
select select ""applied""
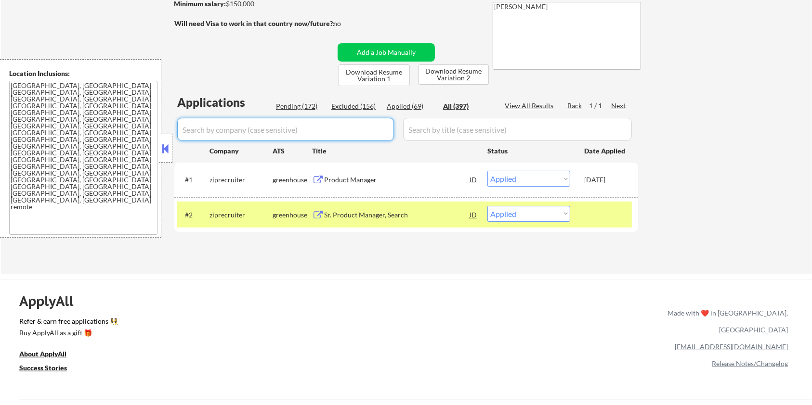
select select ""applied""
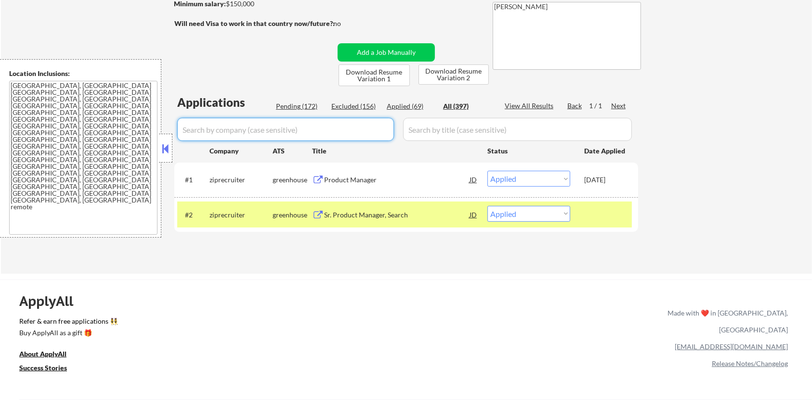
select select ""applied""
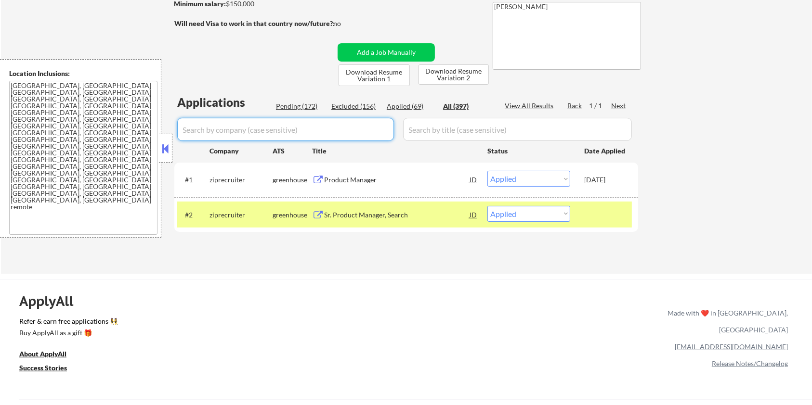
select select ""applied""
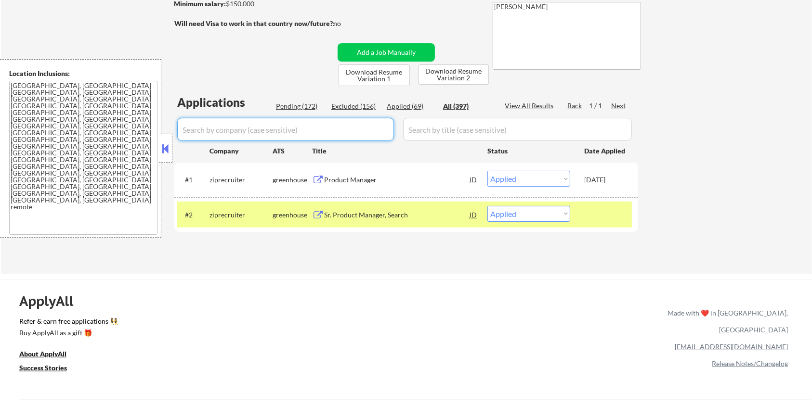
select select ""applied""
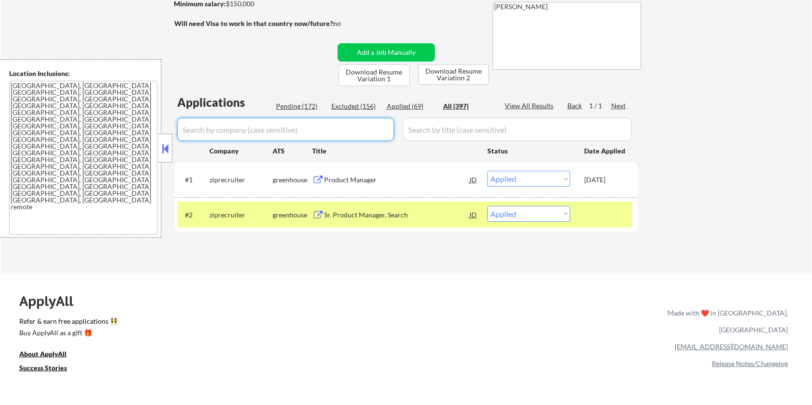
select select ""applied""
select select ""excluded__blocklist_""
select select ""applied""
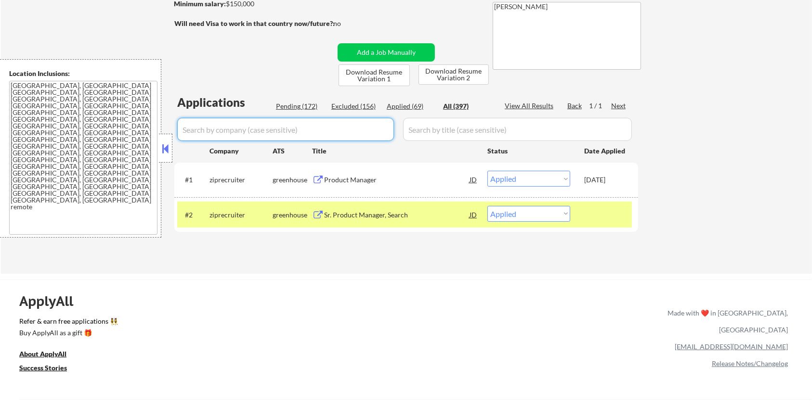
select select ""applied""
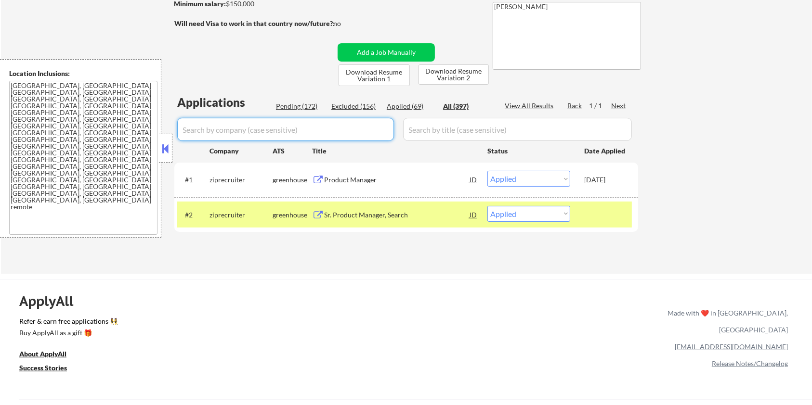
select select ""applied""
select select ""excluded__expired_""
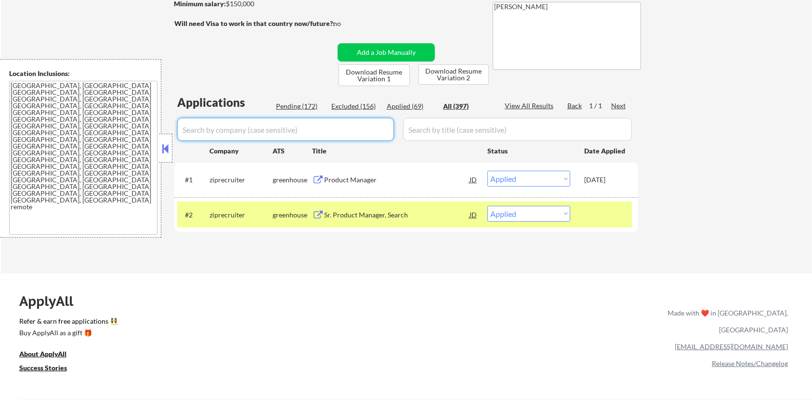
select select ""excluded__expired_""
select select ""excluded__location_""
select select ""excluded__bad_match_""
select select ""excluded__expired_""
select select ""excluded""
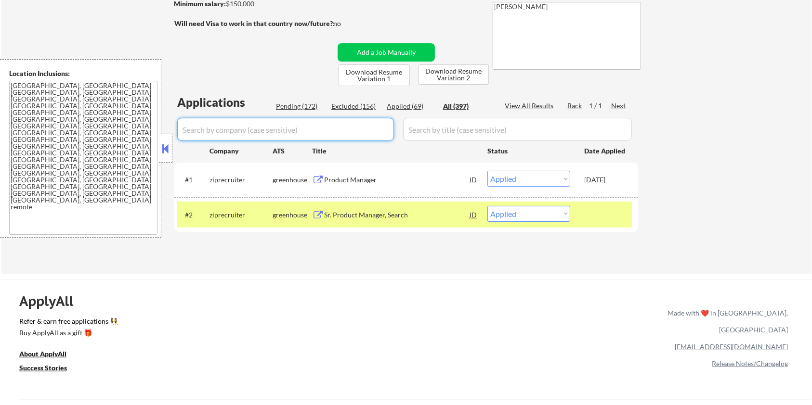
select select ""excluded__location_""
select select ""excluded""
select select ""excluded__location_""
select select ""excluded__blocklist_""
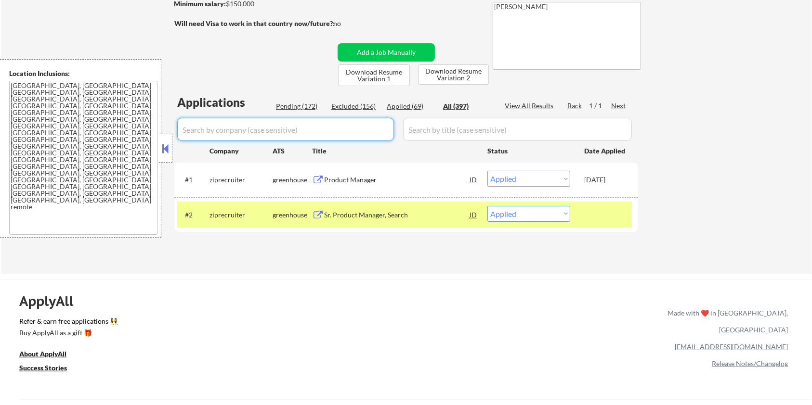
select select ""excluded__blocklist_""
select select ""excluded__salary_""
select select ""excluded__blocklist_""
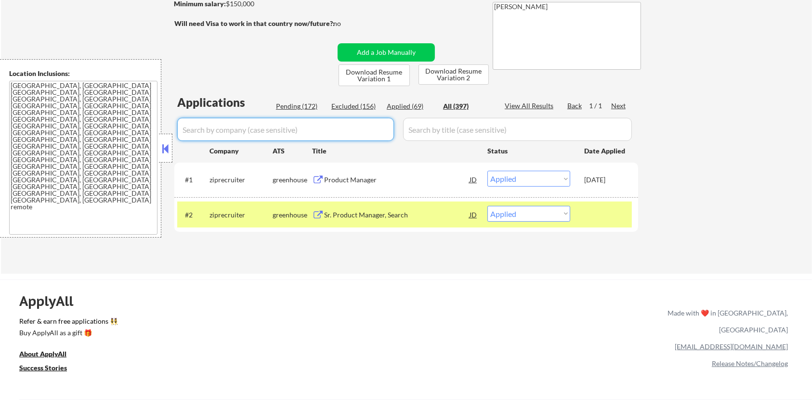
select select ""excluded__location_""
select select ""excluded__salary_""
select select ""excluded__expired_""
select select ""excluded__location_""
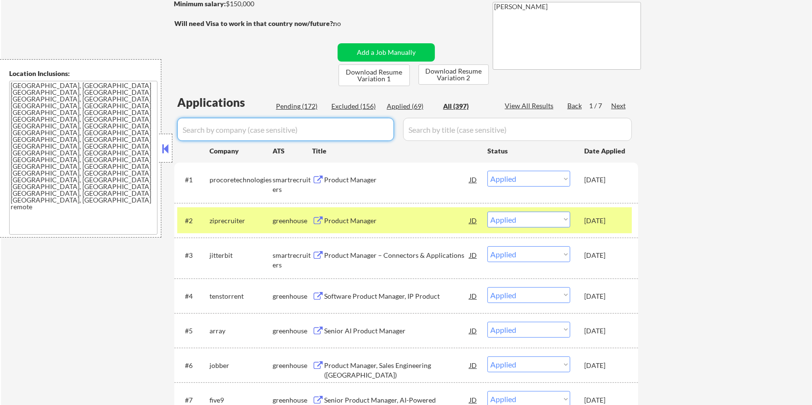
click at [293, 106] on div "Pending (172)" at bounding box center [300, 107] width 48 height 10
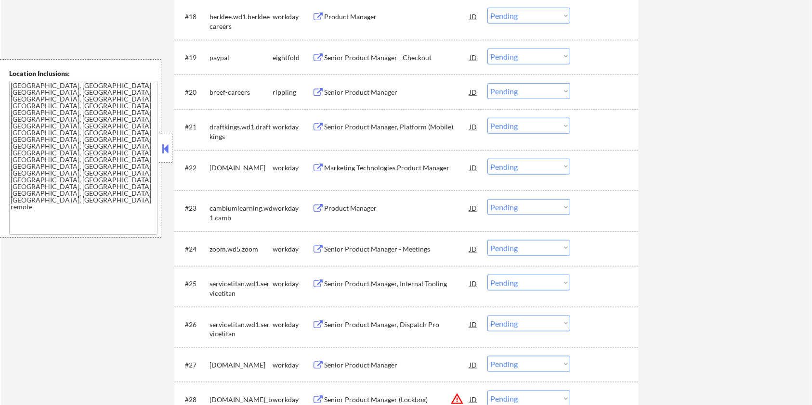
scroll to position [1118, 0]
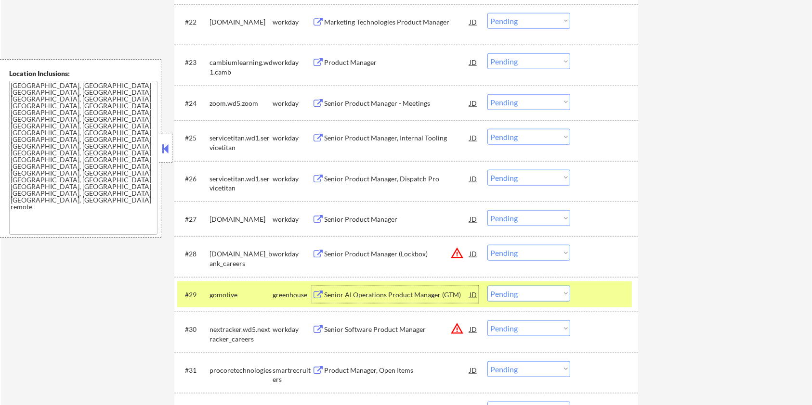
click at [348, 296] on div "Senior AI Operations Product Manager (GTM)" at bounding box center [396, 295] width 145 height 10
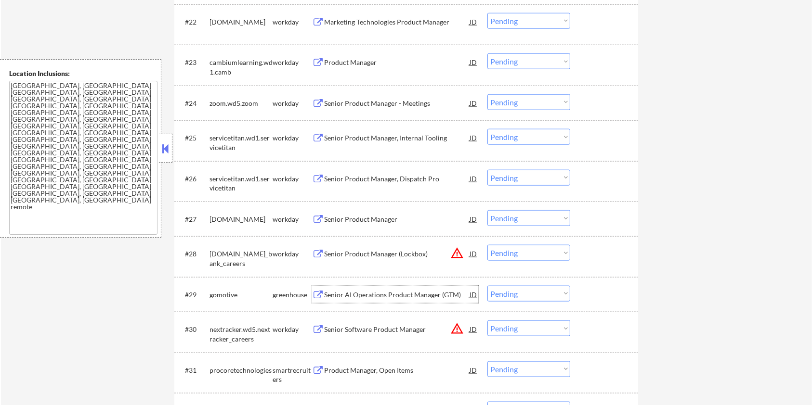
click at [503, 292] on select "Choose an option... Pending Applied Excluded (Questions) Excluded (Expired) Exc…" at bounding box center [528, 294] width 83 height 16
click at [487, 286] on select "Choose an option... Pending Applied Excluded (Questions) Excluded (Expired) Exc…" at bounding box center [528, 294] width 83 height 16
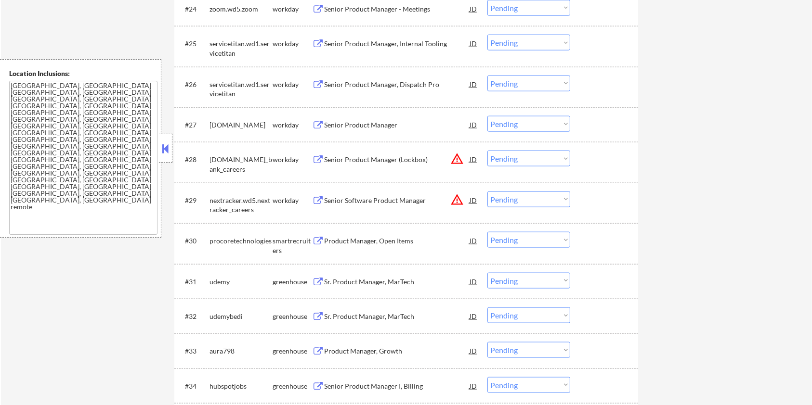
scroll to position [1246, 0]
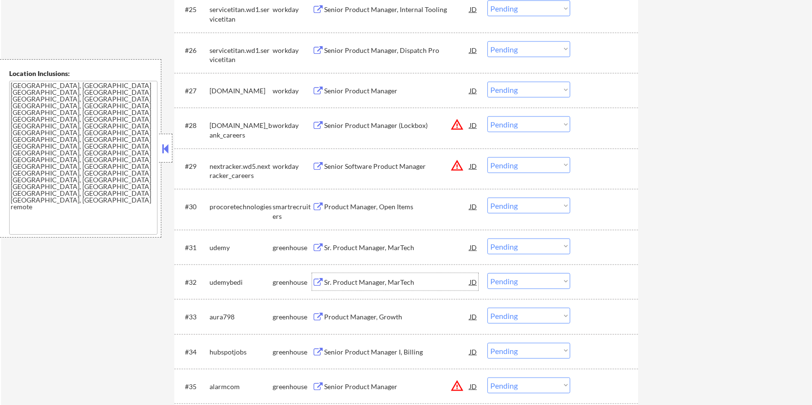
click at [337, 283] on div "Sr. Product Manager, MarTech" at bounding box center [396, 283] width 145 height 10
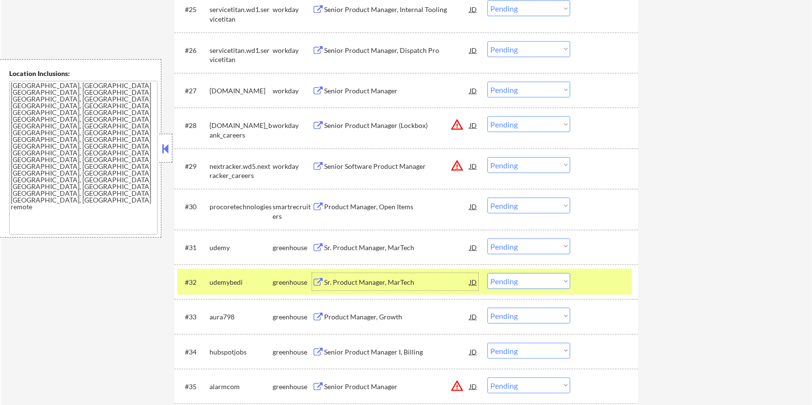
click at [539, 283] on select "Choose an option... Pending Applied Excluded (Questions) Excluded (Expired) Exc…" at bounding box center [528, 281] width 83 height 16
click at [487, 273] on select "Choose an option... Pending Applied Excluded (Questions) Excluded (Expired) Exc…" at bounding box center [528, 281] width 83 height 16
click at [373, 281] on div "Product Manager, Growth" at bounding box center [396, 283] width 145 height 10
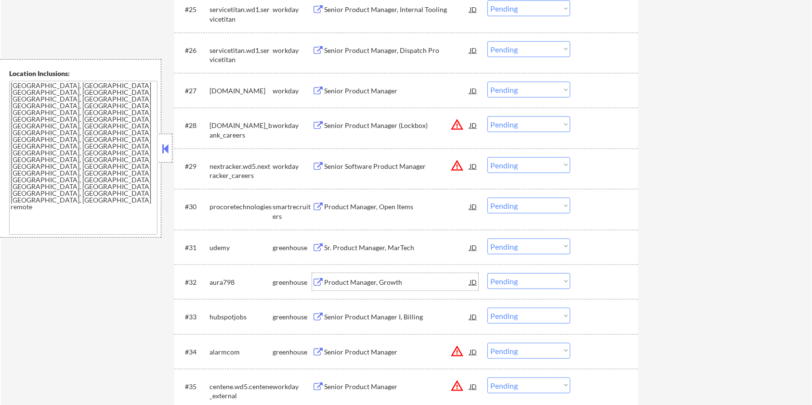
click at [539, 286] on select "Choose an option... Pending Applied Excluded (Questions) Excluded (Expired) Exc…" at bounding box center [528, 281] width 83 height 16
click at [487, 273] on select "Choose an option... Pending Applied Excluded (Questions) Excluded (Expired) Exc…" at bounding box center [528, 281] width 83 height 16
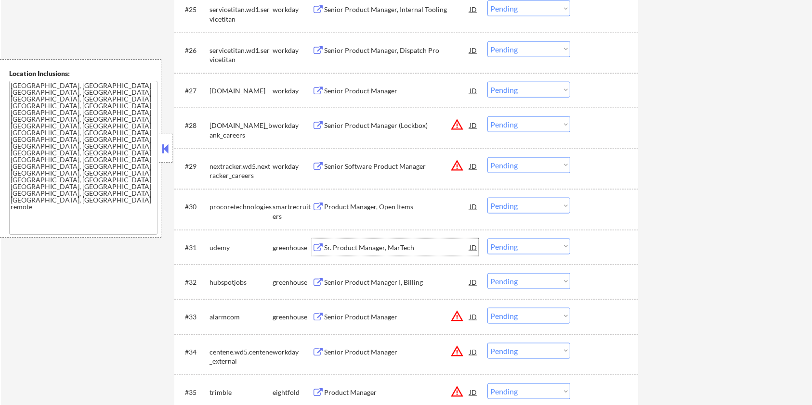
click at [340, 245] on div "Sr. Product Manager, MarTech" at bounding box center [396, 248] width 145 height 10
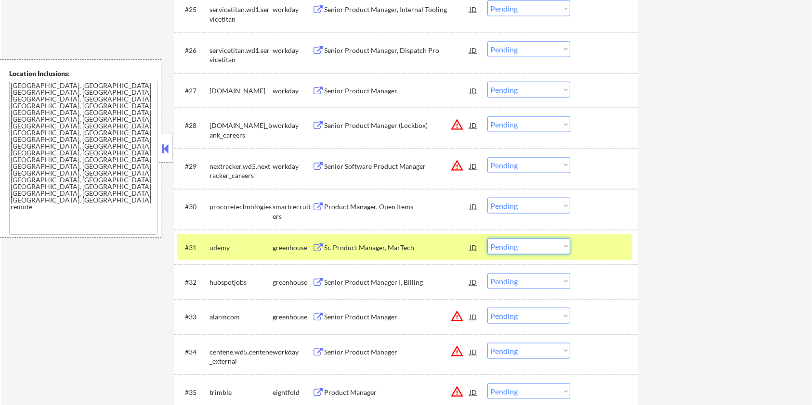
click at [527, 245] on select "Choose an option... Pending Applied Excluded (Questions) Excluded (Expired) Exc…" at bounding box center [528, 247] width 83 height 16
click at [487, 239] on select "Choose an option... Pending Applied Excluded (Questions) Excluded (Expired) Exc…" at bounding box center [528, 247] width 83 height 16
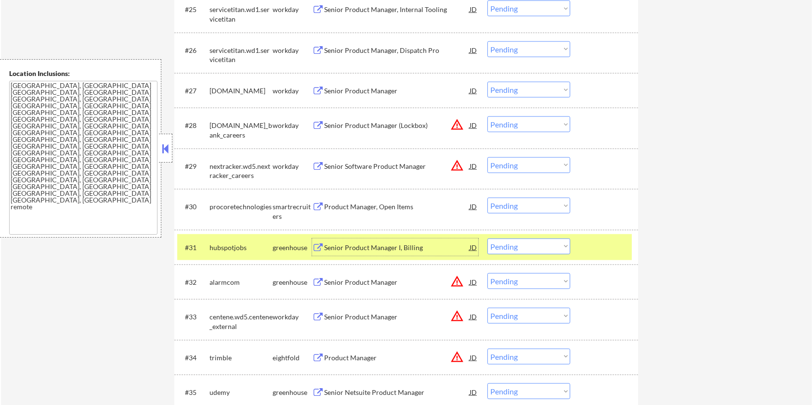
click at [361, 250] on div "Senior Product Manager I, Billing" at bounding box center [396, 248] width 145 height 10
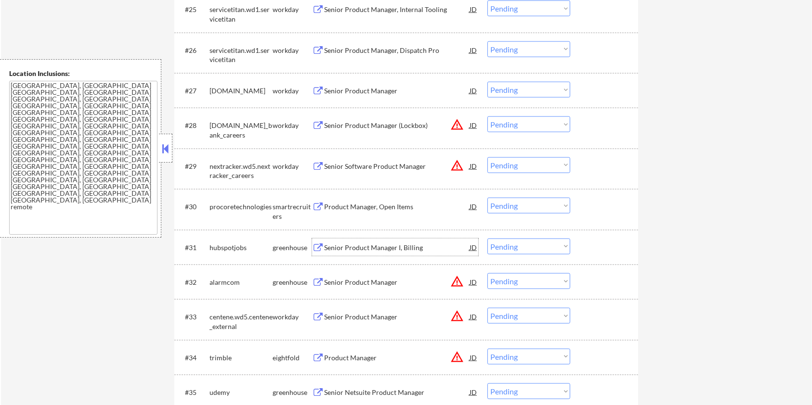
click at [536, 248] on select "Choose an option... Pending Applied Excluded (Questions) Excluded (Expired) Exc…" at bounding box center [528, 247] width 83 height 16
click at [487, 239] on select "Choose an option... Pending Applied Excluded (Questions) Excluded (Expired) Exc…" at bounding box center [528, 247] width 83 height 16
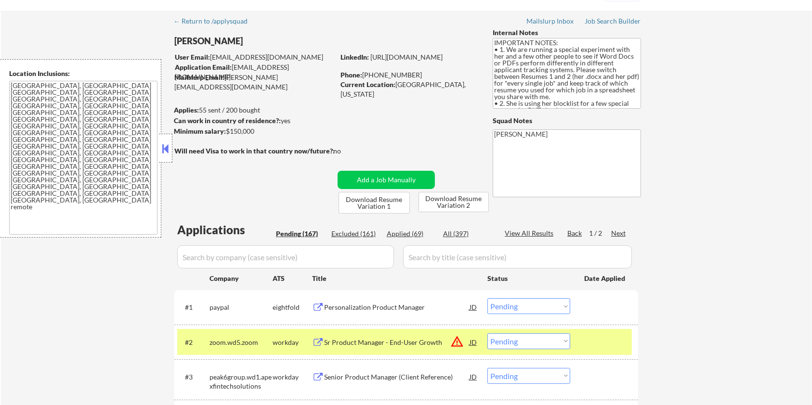
scroll to position [27, 0]
